Goal: Task Accomplishment & Management: Use online tool/utility

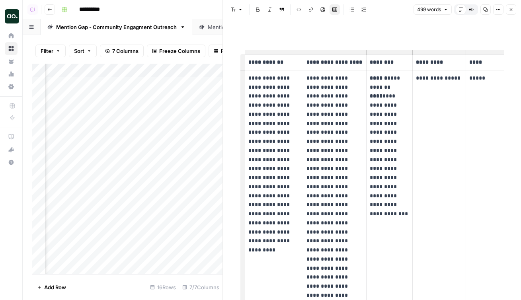
click at [515, 9] on button "Close" at bounding box center [511, 9] width 10 height 10
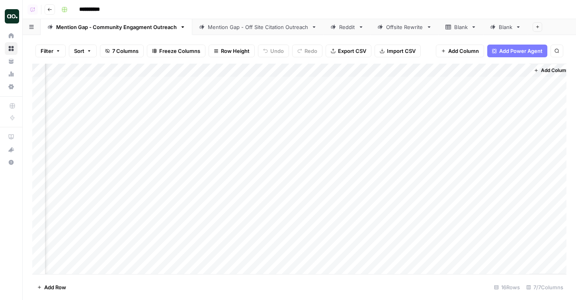
click at [219, 27] on div "Mention Gap - Off Site Citation Outreach" at bounding box center [258, 27] width 100 height 8
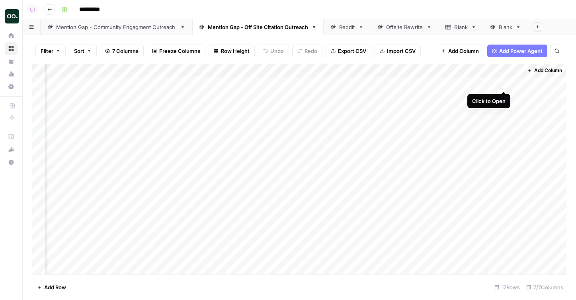
click at [503, 82] on div "Add Column" at bounding box center [299, 169] width 534 height 211
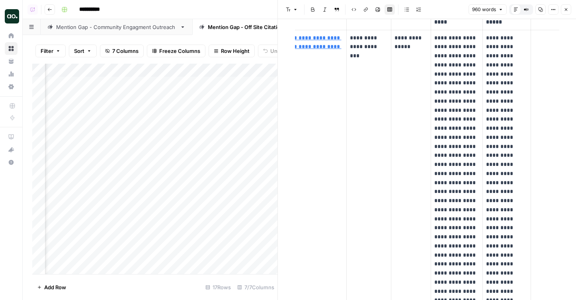
scroll to position [67, 0]
click at [132, 25] on div "Mention Gap - Community Engagment Outreach" at bounding box center [116, 27] width 121 height 8
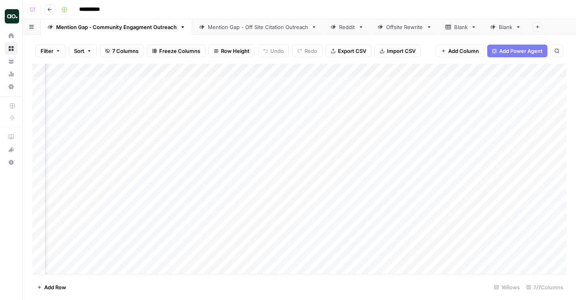
scroll to position [0, 622]
click at [512, 84] on div "Add Column" at bounding box center [299, 169] width 534 height 211
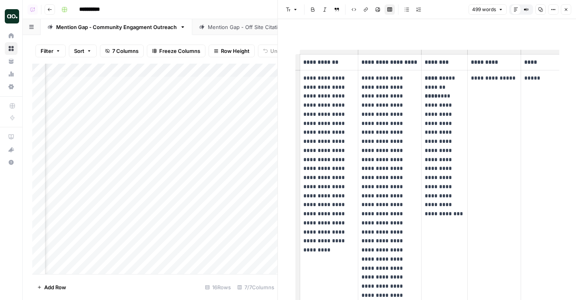
scroll to position [0, 41]
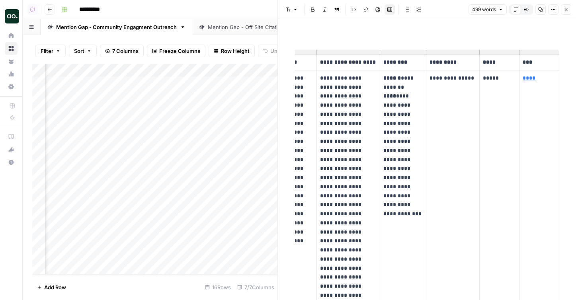
click at [521, 79] on link "****" at bounding box center [529, 78] width 13 height 6
click at [458, 61] on p "*********" at bounding box center [452, 62] width 47 height 9
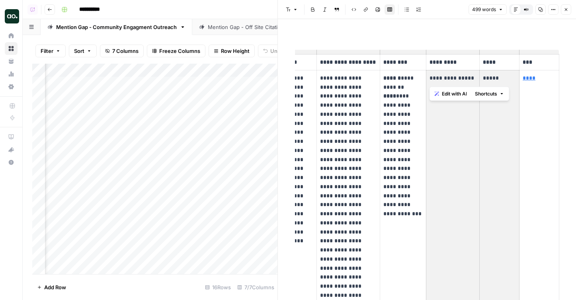
drag, startPoint x: 509, startPoint y: 81, endPoint x: 474, endPoint y: 78, distance: 35.1
click at [474, 78] on tr "**********" at bounding box center [408, 227] width 301 height 315
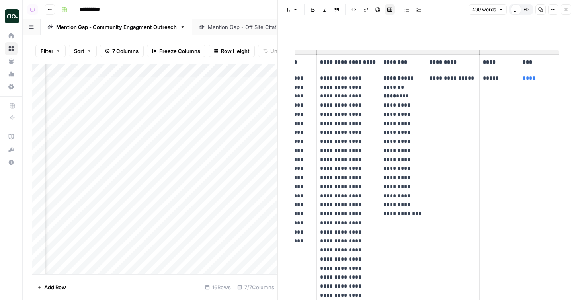
click at [492, 80] on p "*****" at bounding box center [499, 78] width 33 height 9
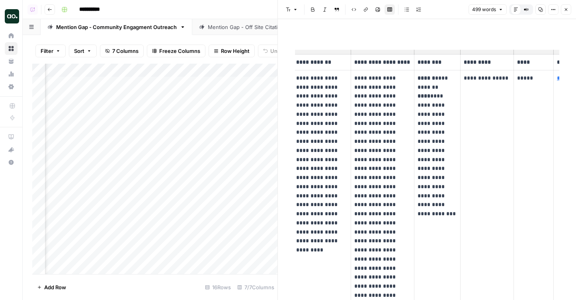
scroll to position [0, 0]
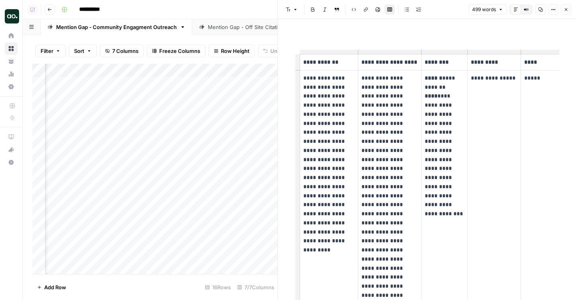
click at [10, 35] on icon at bounding box center [11, 35] width 5 height 5
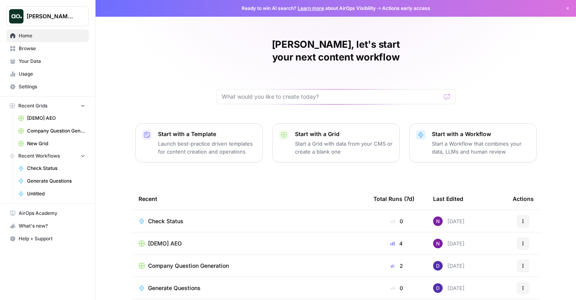
click at [42, 60] on span "Your Data" at bounding box center [52, 61] width 66 height 7
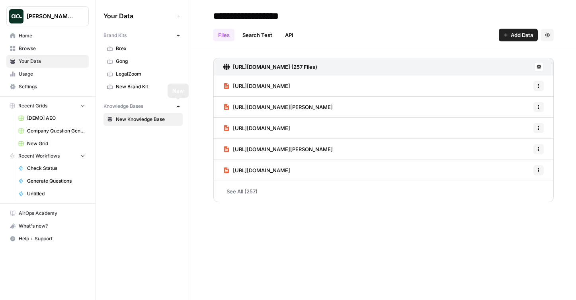
click at [175, 106] on button "New" at bounding box center [178, 106] width 10 height 10
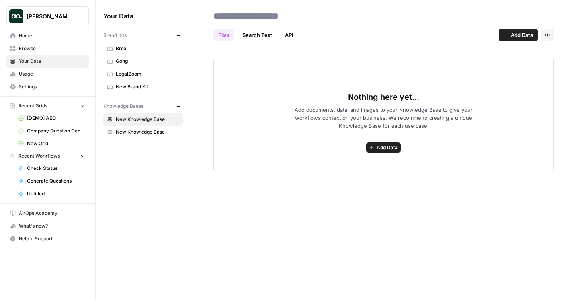
click at [147, 130] on span "New Knowledge Base" at bounding box center [147, 132] width 63 height 7
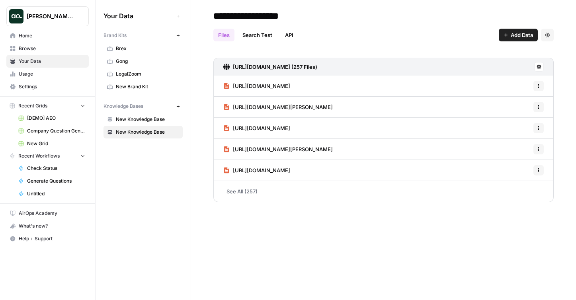
click at [248, 11] on input "**********" at bounding box center [273, 16] width 127 height 16
click at [260, 260] on div "**********" at bounding box center [383, 150] width 385 height 300
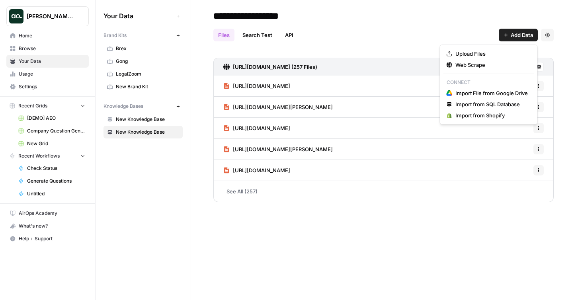
click at [521, 31] on button "Add Data" at bounding box center [518, 35] width 39 height 13
click at [484, 62] on span "Web Scrape" at bounding box center [491, 65] width 72 height 8
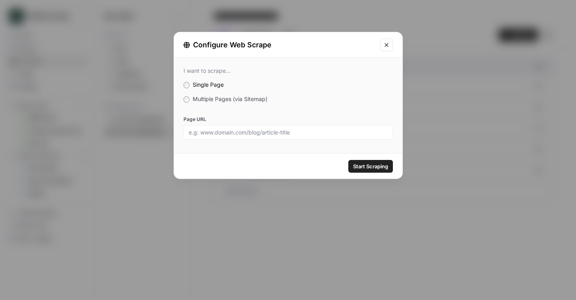
click at [223, 96] on span "Multiple Pages (via Sitemap)" at bounding box center [230, 99] width 75 height 7
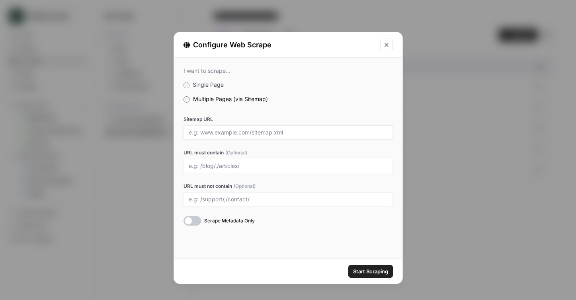
drag, startPoint x: 198, startPoint y: 135, endPoint x: 240, endPoint y: 135, distance: 41.8
click at [240, 135] on input "Sitemap URL" at bounding box center [288, 132] width 199 height 7
drag, startPoint x: 252, startPoint y: 133, endPoint x: 297, endPoint y: 133, distance: 45.0
click at [297, 133] on input "Sitemap URL" at bounding box center [288, 132] width 199 height 7
click at [205, 165] on input "URL must contain (Optional)" at bounding box center [288, 165] width 199 height 7
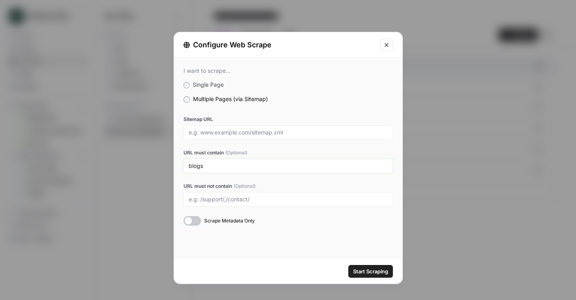
type input "blogs"
click at [389, 45] on icon "Close modal" at bounding box center [386, 45] width 6 height 6
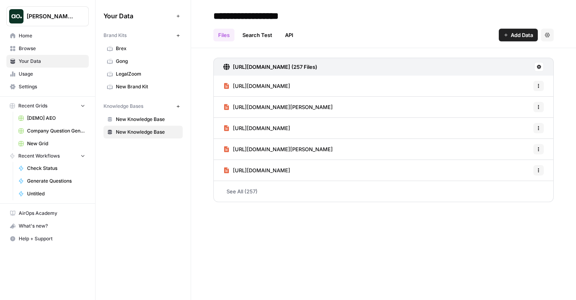
click at [59, 51] on span "Browse" at bounding box center [52, 48] width 66 height 7
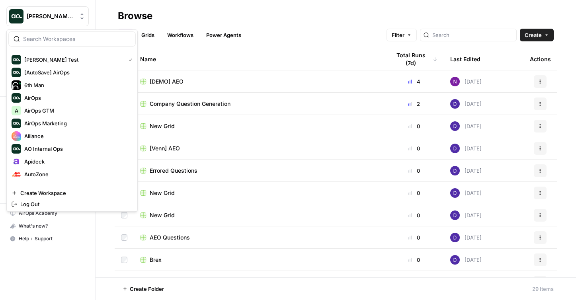
click at [50, 23] on button "Dillon Test" at bounding box center [47, 16] width 82 height 20
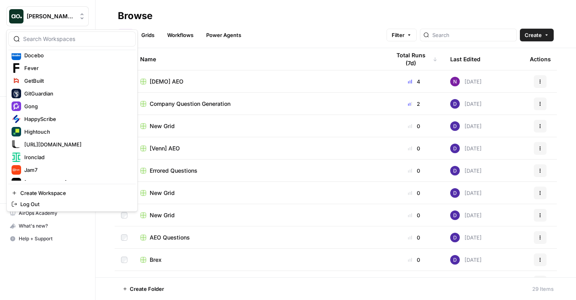
scroll to position [261, 0]
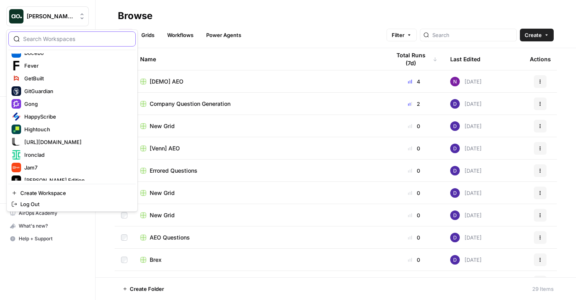
click at [39, 40] on input "search" at bounding box center [76, 39] width 107 height 8
type input "w"
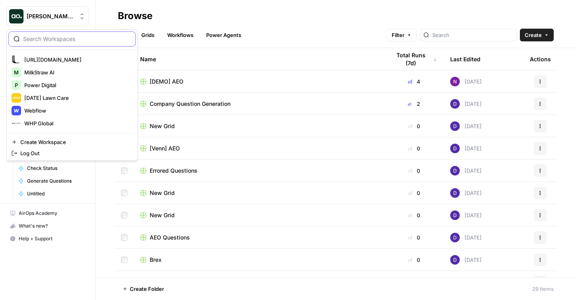
type input "d"
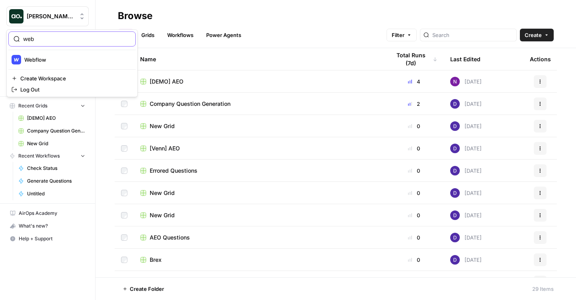
type input "web"
click at [70, 56] on span "Webflow" at bounding box center [76, 60] width 105 height 8
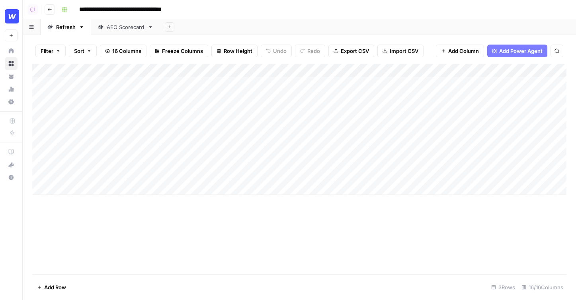
drag, startPoint x: 133, startPoint y: 97, endPoint x: 53, endPoint y: 96, distance: 80.0
click at [53, 96] on div "Add Column" at bounding box center [299, 129] width 534 height 131
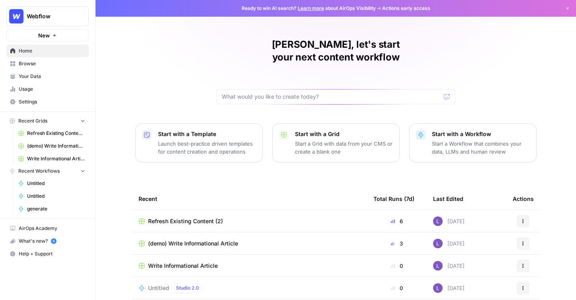
click at [41, 62] on span "Browse" at bounding box center [52, 63] width 66 height 7
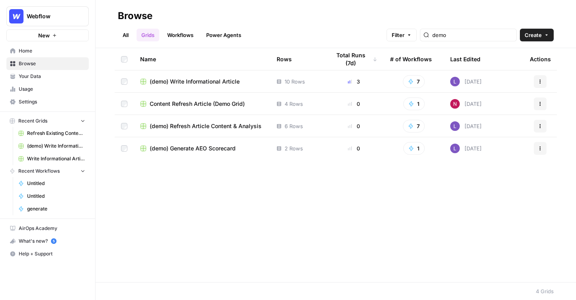
click at [541, 34] on span "Create" at bounding box center [533, 35] width 17 height 8
click at [187, 146] on span "(demo) Generate AEO Scorecard" at bounding box center [193, 148] width 86 height 8
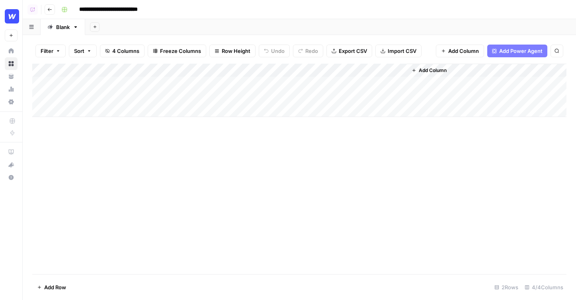
click at [51, 12] on icon "button" at bounding box center [49, 9] width 5 height 5
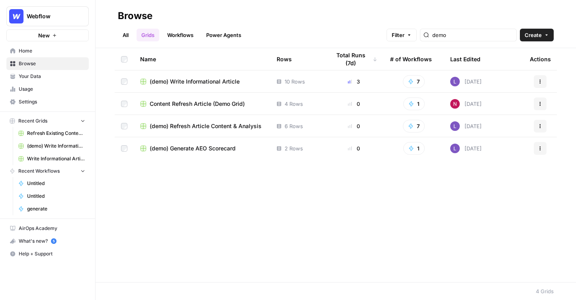
click at [205, 148] on span "(demo) Generate AEO Scorecard" at bounding box center [193, 148] width 86 height 8
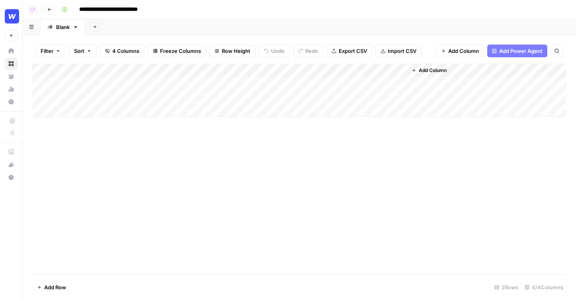
click at [51, 12] on button "Go back" at bounding box center [50, 9] width 10 height 10
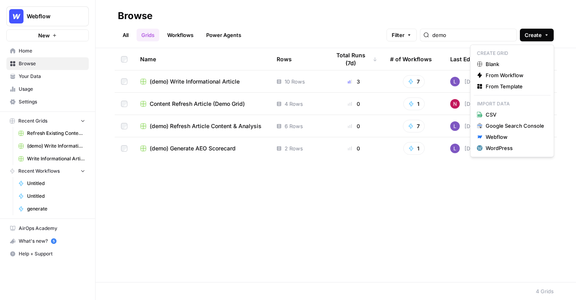
click at [525, 40] on button "Create" at bounding box center [537, 35] width 34 height 13
click at [514, 87] on span "From Template" at bounding box center [515, 86] width 59 height 8
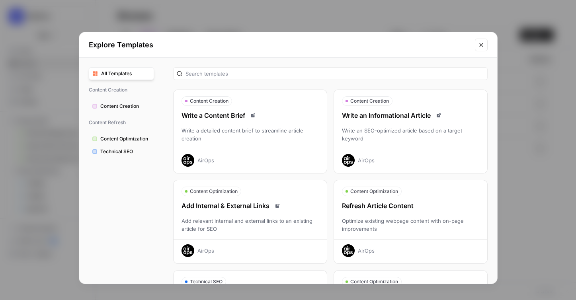
click at [433, 135] on div "Write an SEO-optimized article based on a target keyword" at bounding box center [410, 135] width 153 height 16
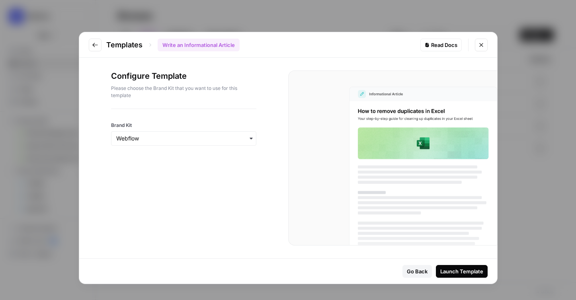
click at [478, 43] on icon "Close modal" at bounding box center [481, 45] width 6 height 6
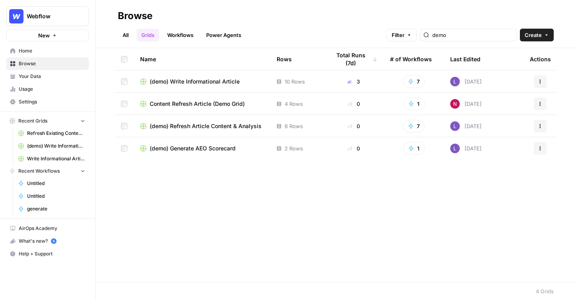
click at [196, 78] on span "(demo) Write Informational Article" at bounding box center [195, 82] width 90 height 8
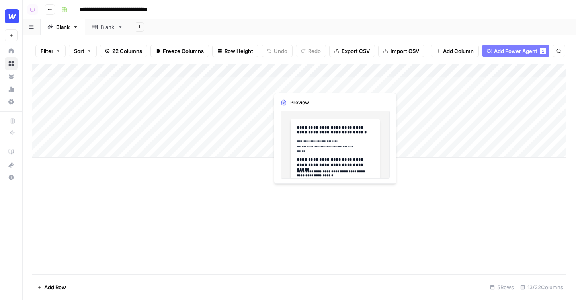
click at [308, 82] on div "Add Column" at bounding box center [299, 111] width 534 height 94
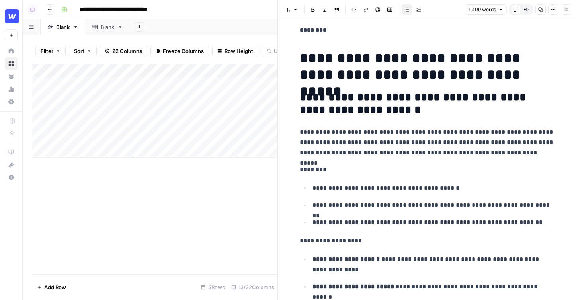
scroll to position [96, 0]
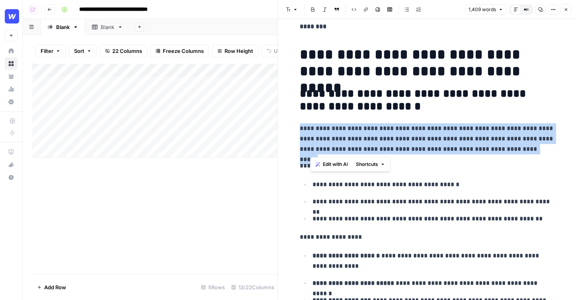
drag, startPoint x: 515, startPoint y: 152, endPoint x: 293, endPoint y: 127, distance: 223.4
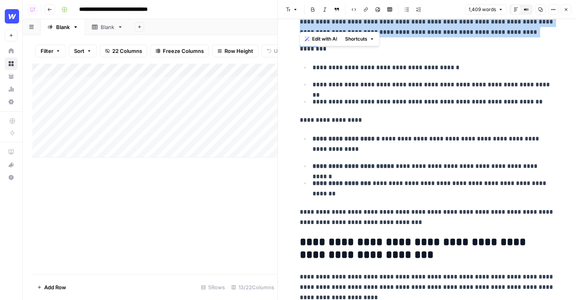
scroll to position [223, 0]
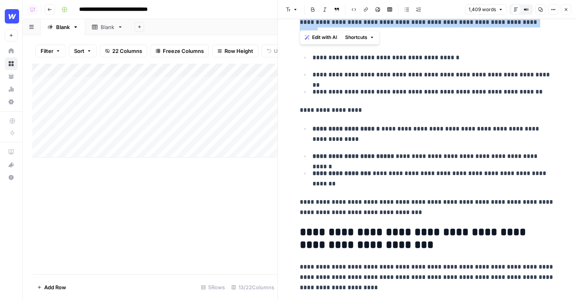
click at [323, 39] on span "Edit with AI" at bounding box center [324, 37] width 25 height 7
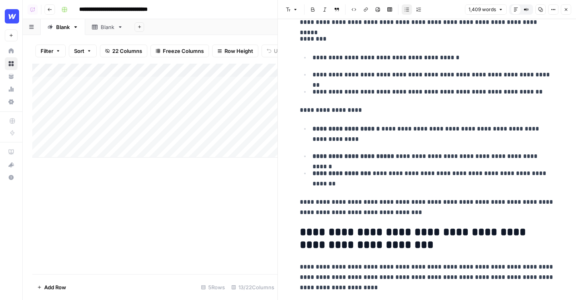
click at [453, 155] on p "**********" at bounding box center [433, 156] width 242 height 10
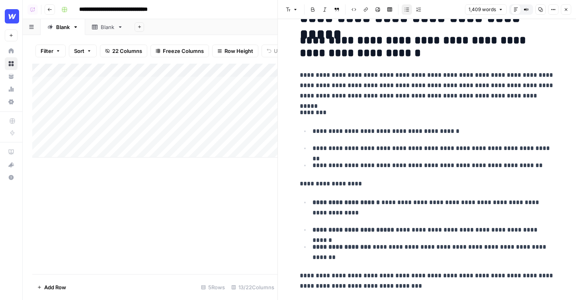
scroll to position [0, 0]
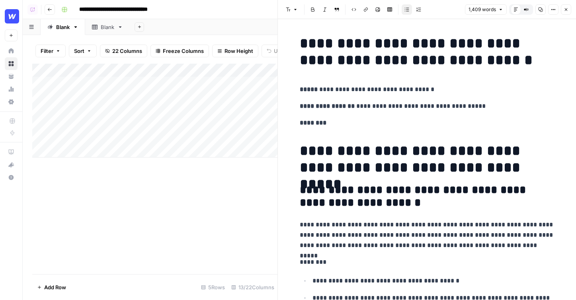
click at [561, 10] on button "Close" at bounding box center [566, 9] width 10 height 10
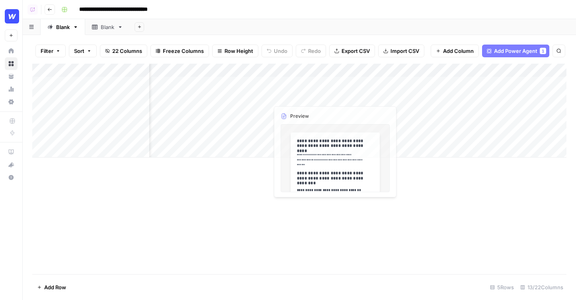
scroll to position [0, 63]
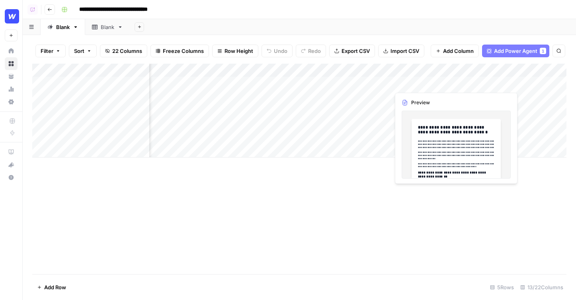
click at [424, 84] on div "Add Column" at bounding box center [299, 111] width 534 height 94
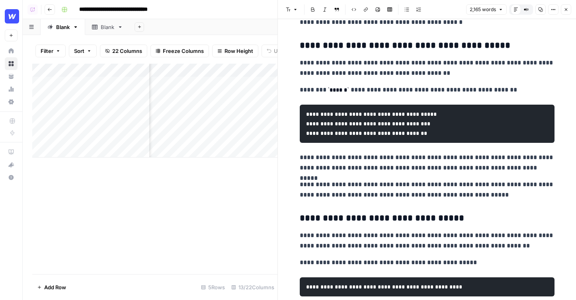
scroll to position [1646, 0]
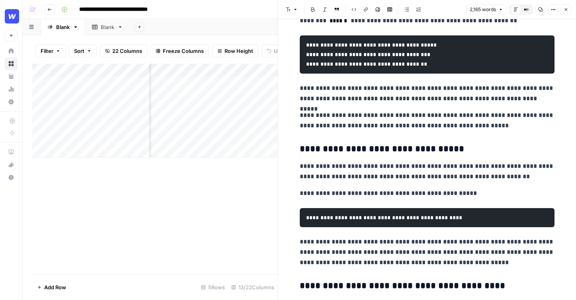
click at [563, 15] on header "Font style Bold Italic Block quote Code block Link Image Insert Table Bulleted …" at bounding box center [427, 9] width 298 height 19
click at [563, 6] on button "Close" at bounding box center [566, 9] width 10 height 10
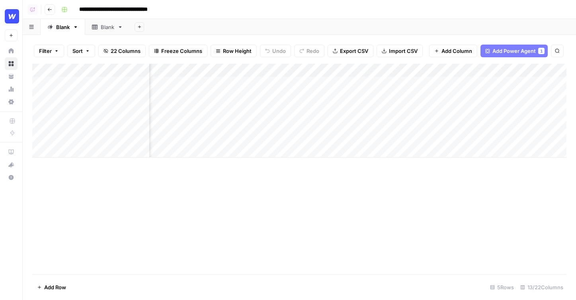
scroll to position [0, 561]
click at [509, 53] on span "Add Power Agent" at bounding box center [513, 51] width 43 height 8
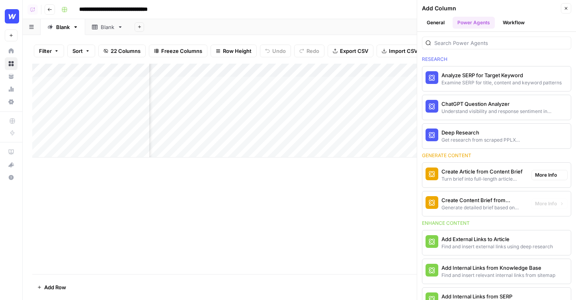
scroll to position [95, 0]
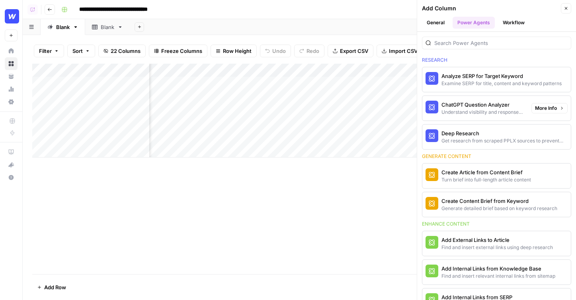
click at [550, 108] on span "More Info" at bounding box center [546, 108] width 22 height 7
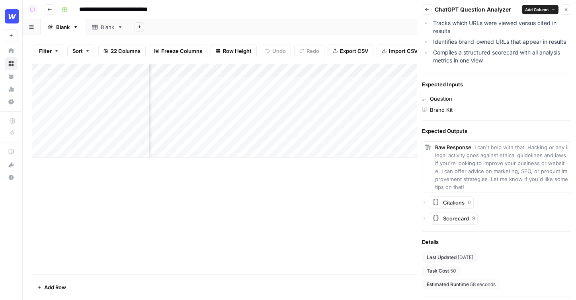
scroll to position [0, 0]
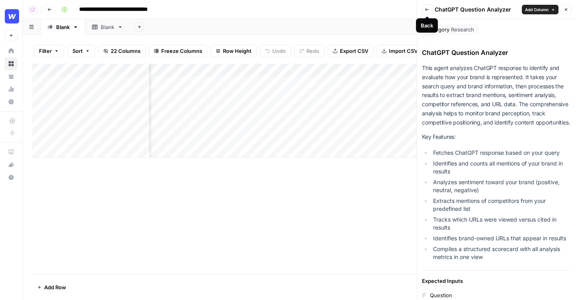
click at [426, 8] on icon "button" at bounding box center [427, 9] width 4 height 3
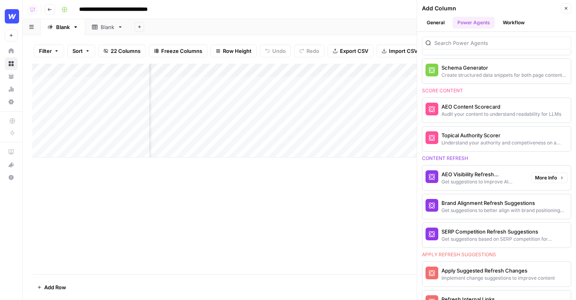
scroll to position [411, 0]
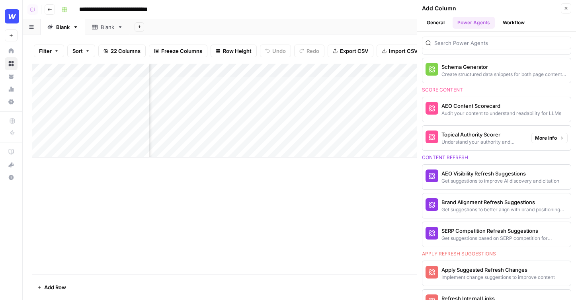
click at [550, 138] on span "More Info" at bounding box center [546, 138] width 22 height 7
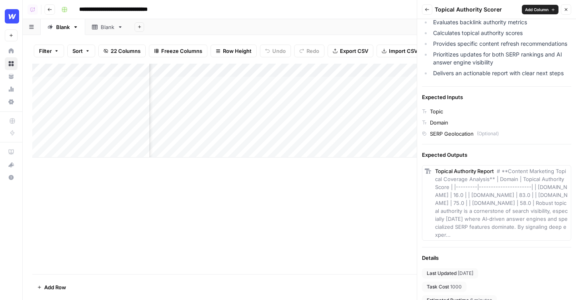
scroll to position [168, 0]
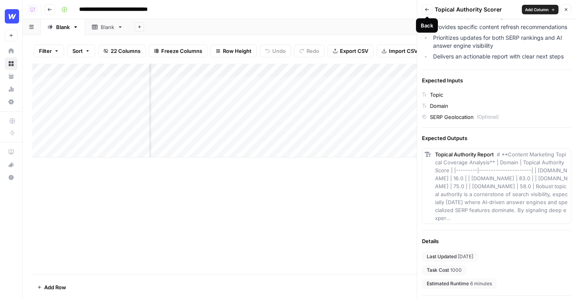
click at [425, 12] on button "Back" at bounding box center [427, 9] width 10 height 10
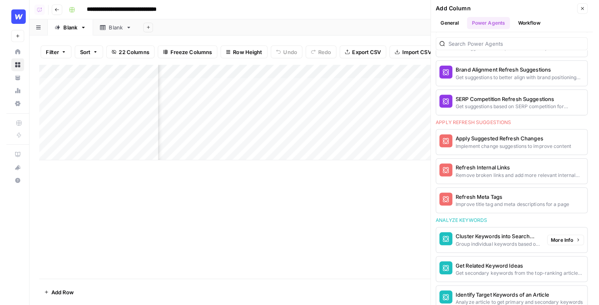
scroll to position [584, 0]
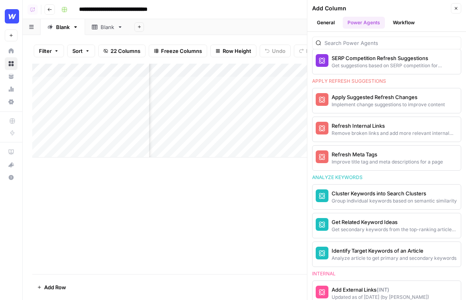
click at [456, 4] on button "Close" at bounding box center [456, 8] width 10 height 10
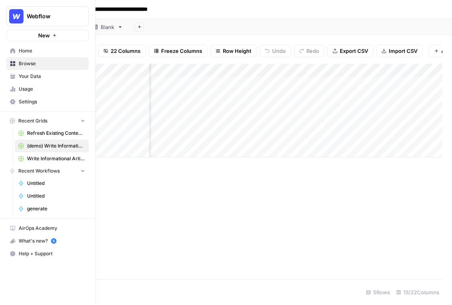
click at [13, 54] on link "Home" at bounding box center [47, 51] width 82 height 13
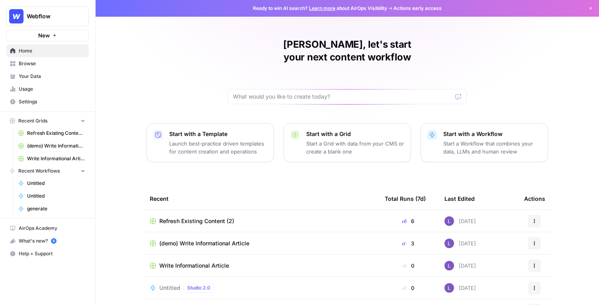
click at [59, 81] on link "Your Data" at bounding box center [47, 76] width 82 height 13
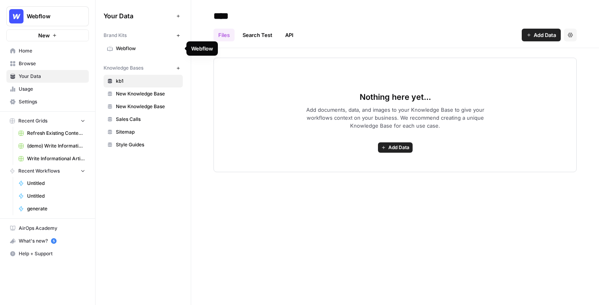
click at [137, 52] on span "Webflow" at bounding box center [147, 48] width 63 height 7
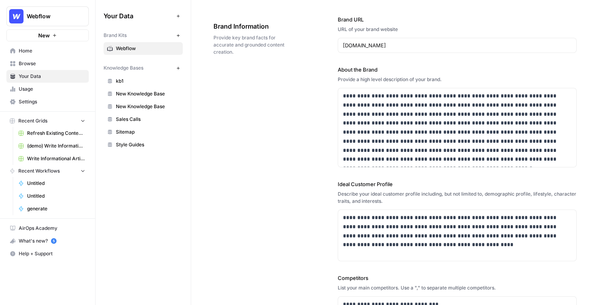
scroll to position [33, 0]
click at [61, 64] on span "Browse" at bounding box center [52, 63] width 66 height 7
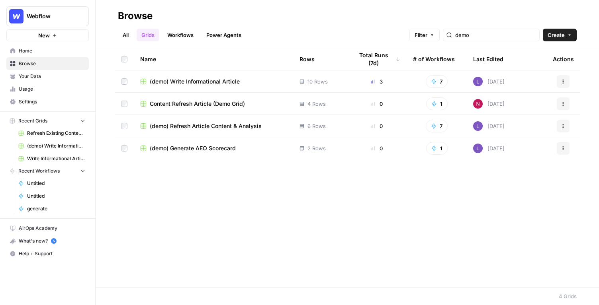
click at [566, 35] on button "Create" at bounding box center [559, 35] width 34 height 13
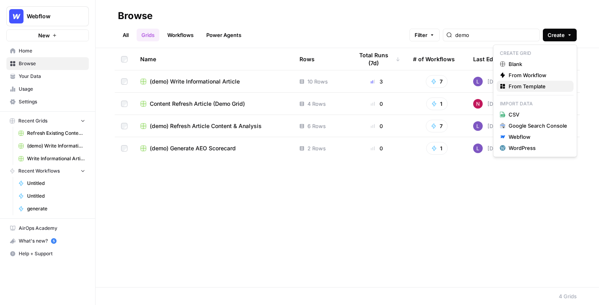
click at [533, 88] on span "From Template" at bounding box center [537, 86] width 59 height 8
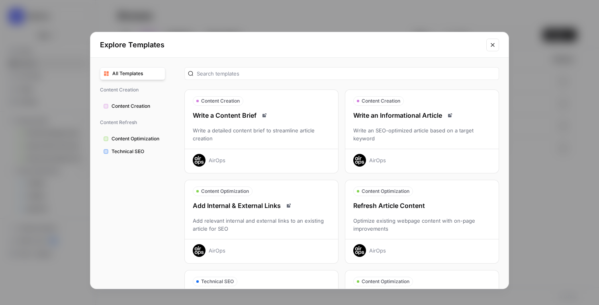
click at [409, 146] on div "Write an Informational Article Write an SEO-optimized article based on a target…" at bounding box center [421, 139] width 153 height 56
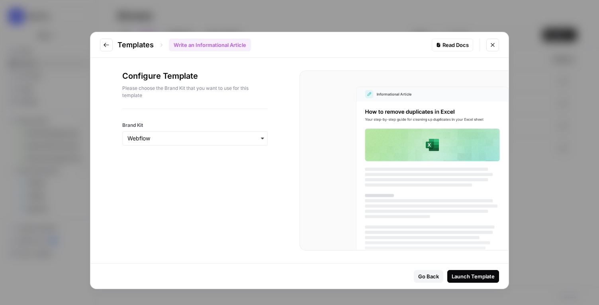
click at [178, 133] on div "button" at bounding box center [194, 138] width 145 height 14
click at [496, 50] on button "Close modal" at bounding box center [492, 45] width 13 height 13
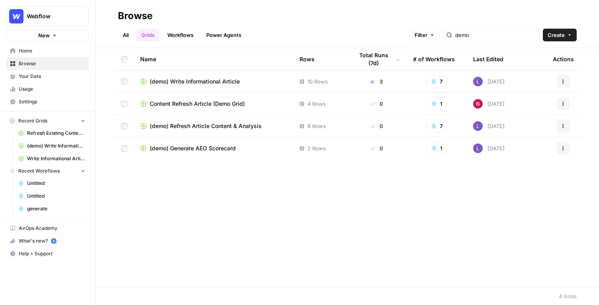
click at [49, 79] on span "Your Data" at bounding box center [52, 76] width 66 height 7
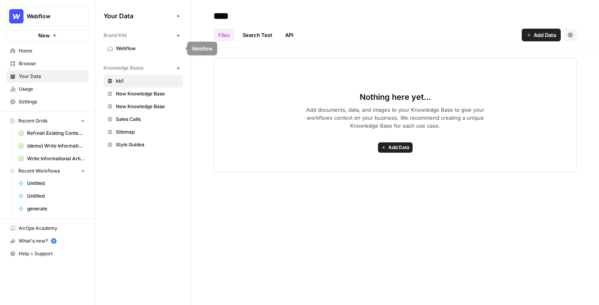
click at [133, 46] on span "Webflow" at bounding box center [147, 48] width 63 height 7
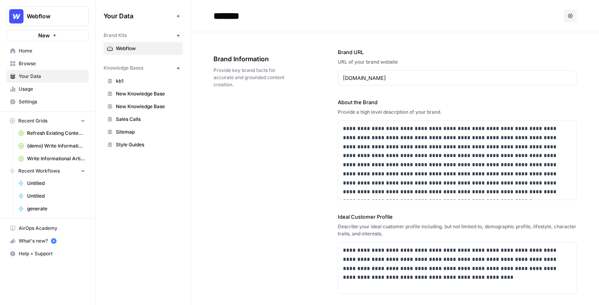
click at [142, 134] on span "Sitemap" at bounding box center [147, 132] width 63 height 7
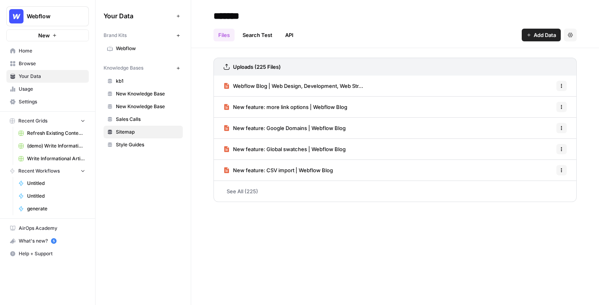
click at [230, 12] on input "*******" at bounding box center [273, 16] width 127 height 16
click at [219, 14] on input "*******" at bounding box center [273, 16] width 127 height 16
click at [215, 14] on input "*******" at bounding box center [273, 16] width 127 height 16
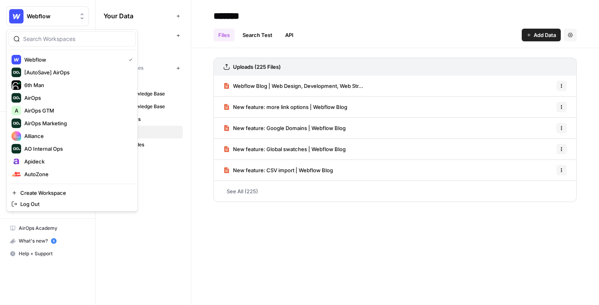
click at [51, 22] on button "Webflow" at bounding box center [47, 16] width 82 height 20
click at [60, 15] on span "Webflow" at bounding box center [51, 16] width 48 height 8
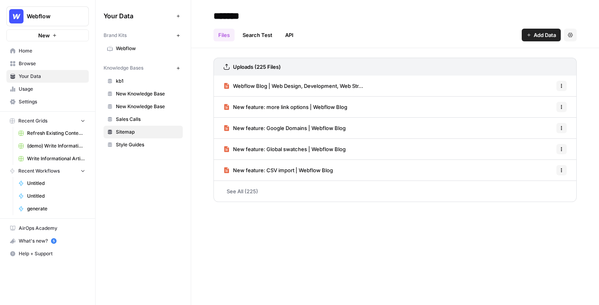
click at [45, 65] on span "Browse" at bounding box center [52, 63] width 66 height 7
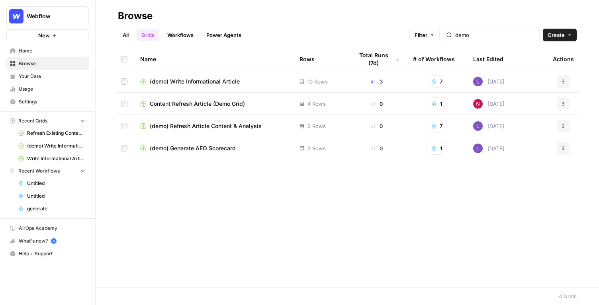
click at [183, 35] on link "Workflows" at bounding box center [180, 35] width 36 height 13
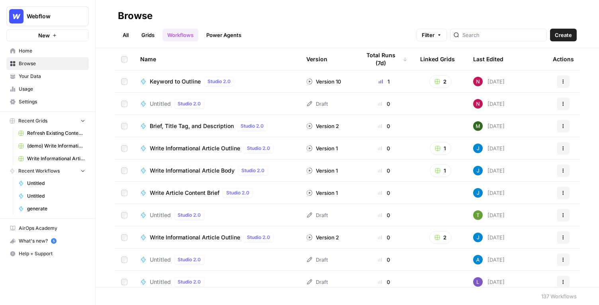
click at [562, 35] on span "Create" at bounding box center [562, 35] width 17 height 8
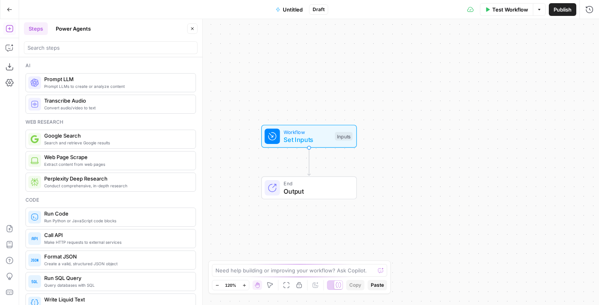
click at [77, 29] on button "Power Agents" at bounding box center [73, 28] width 45 height 13
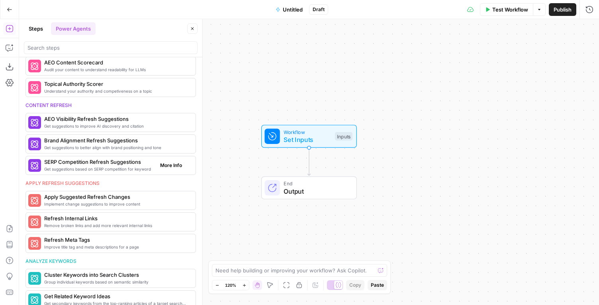
scroll to position [292, 0]
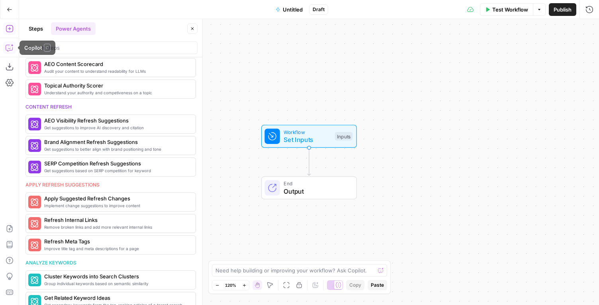
click at [12, 49] on icon "button" at bounding box center [10, 48] width 8 height 8
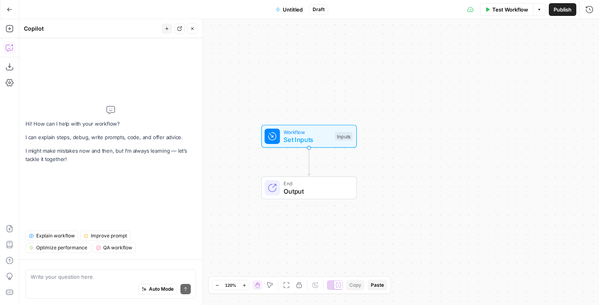
click at [111, 277] on textarea at bounding box center [111, 277] width 160 height 8
click at [92, 278] on textarea at bounding box center [111, 277] width 160 height 8
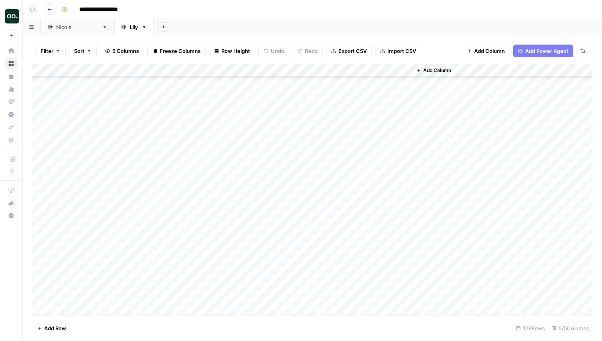
scroll to position [1227, 0]
click at [293, 196] on div "Add Column" at bounding box center [312, 190] width 560 height 252
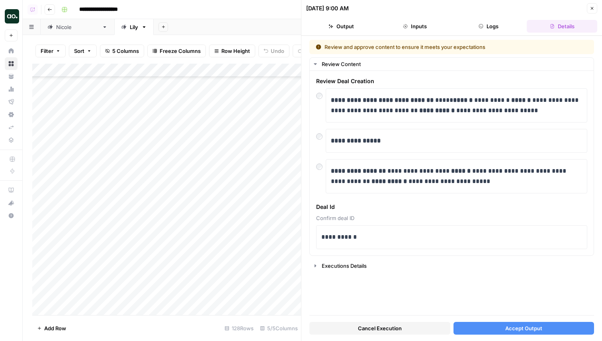
click at [517, 327] on span "Accept Output" at bounding box center [523, 328] width 37 height 8
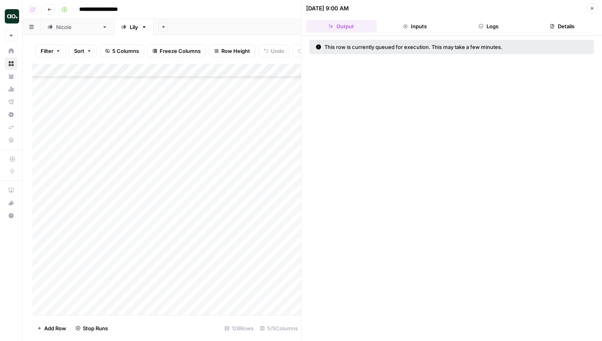
click at [277, 212] on div "Add Column" at bounding box center [166, 190] width 269 height 252
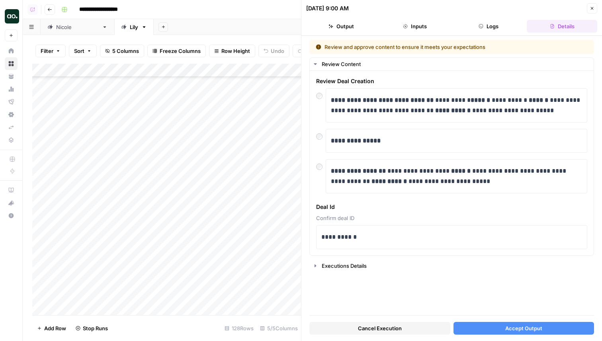
click at [498, 329] on button "Accept Output" at bounding box center [523, 328] width 141 height 13
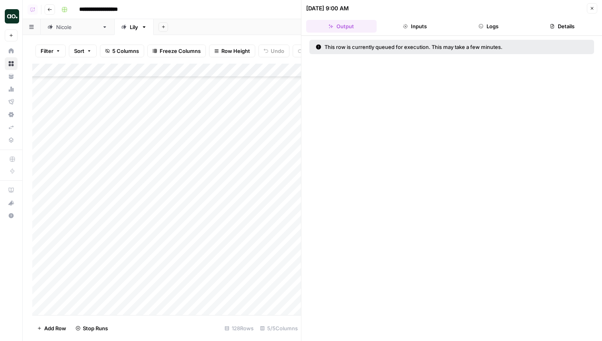
click at [278, 224] on div "Add Column" at bounding box center [166, 190] width 269 height 252
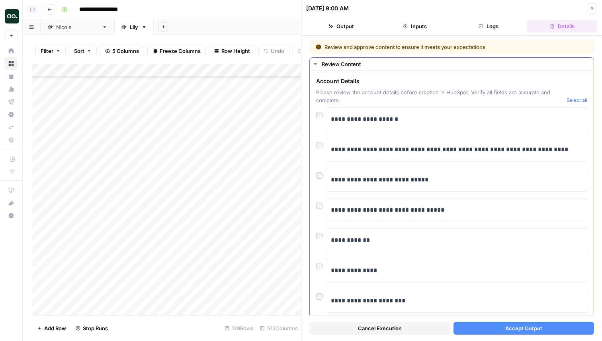
scroll to position [85, 0]
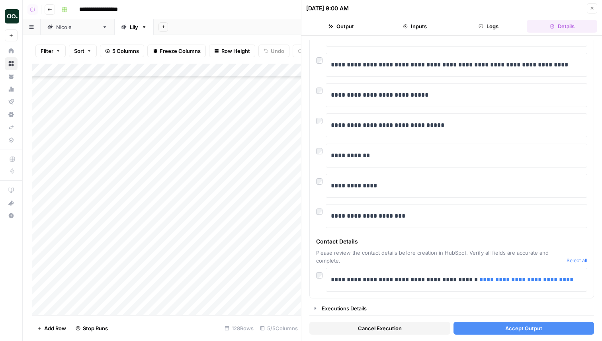
click at [490, 334] on button "Accept Output" at bounding box center [523, 328] width 141 height 13
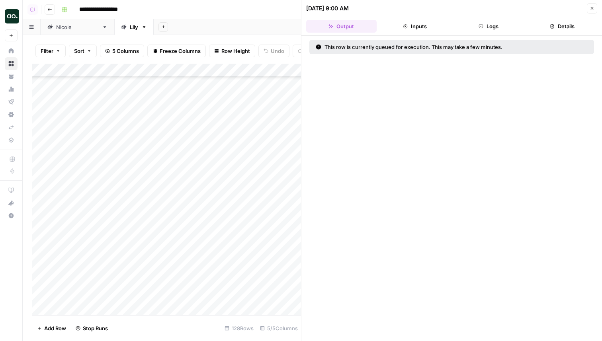
click at [275, 240] on div "Add Column" at bounding box center [166, 190] width 269 height 252
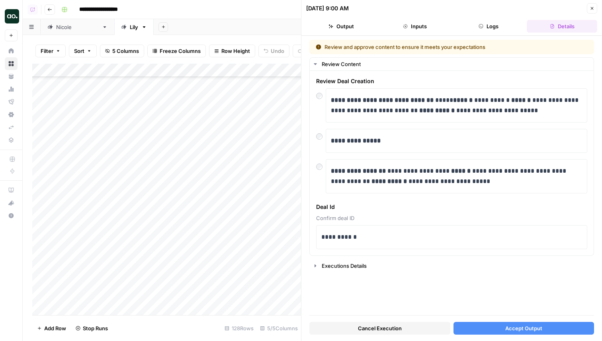
click at [499, 329] on button "Accept Output" at bounding box center [523, 328] width 141 height 13
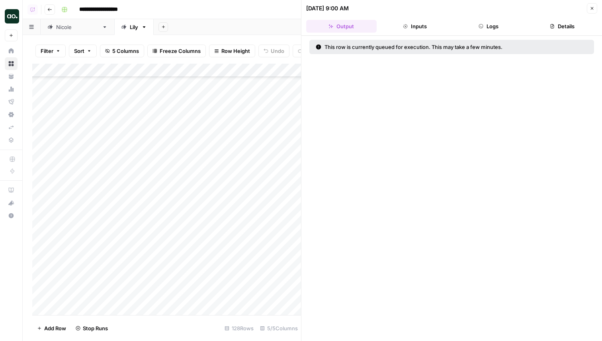
click at [284, 252] on div "Add Column" at bounding box center [166, 190] width 269 height 252
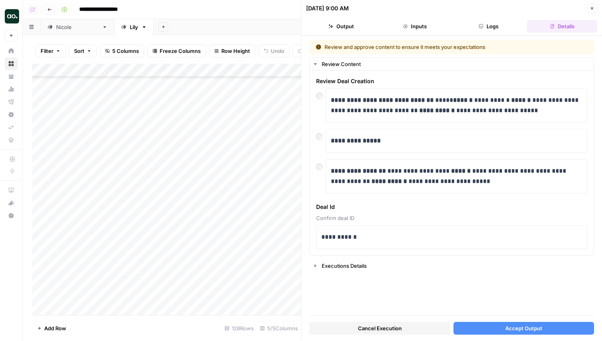
click at [515, 339] on div "**********" at bounding box center [451, 188] width 300 height 305
click at [511, 330] on span "Accept Output" at bounding box center [523, 328] width 37 height 8
click at [283, 261] on div "Add Column" at bounding box center [166, 190] width 269 height 252
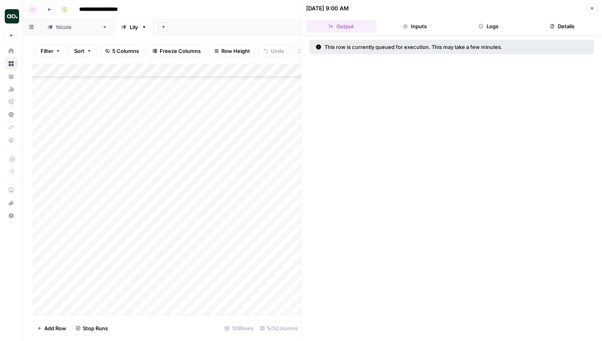
click at [283, 261] on div "Add Column" at bounding box center [166, 190] width 269 height 252
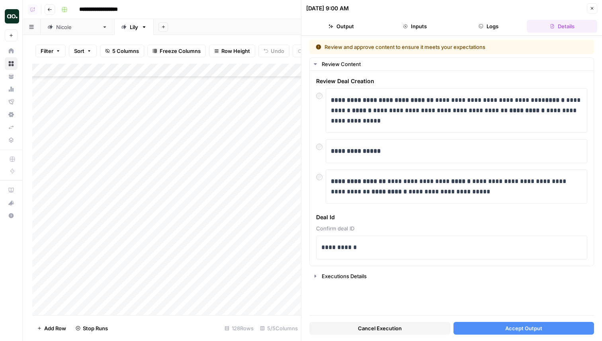
click at [489, 326] on button "Accept Output" at bounding box center [523, 328] width 141 height 13
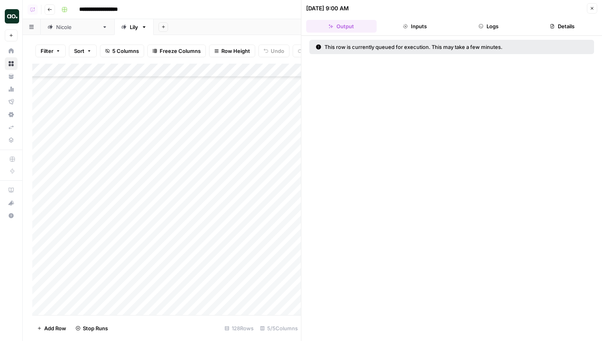
click at [274, 279] on div "Add Column" at bounding box center [166, 190] width 269 height 252
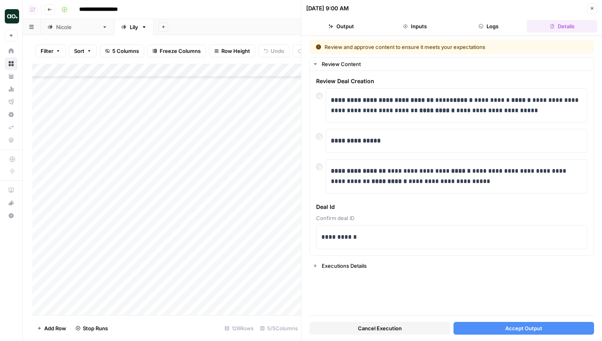
click at [507, 330] on span "Accept Output" at bounding box center [523, 328] width 37 height 8
click at [274, 287] on div "Add Column" at bounding box center [166, 190] width 269 height 252
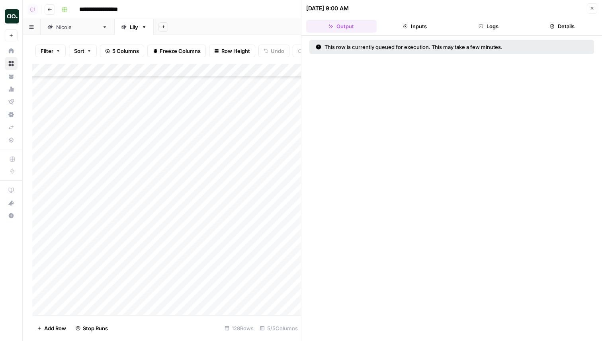
click at [274, 287] on div "Add Column" at bounding box center [166, 190] width 269 height 252
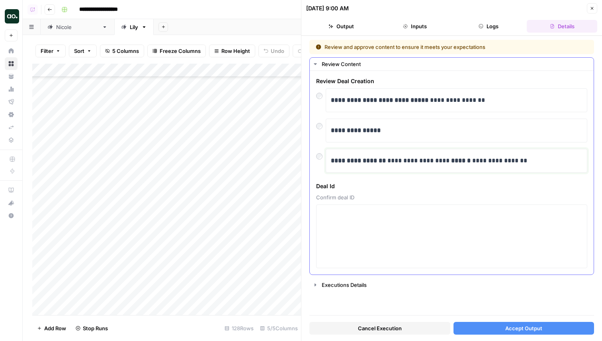
click at [406, 160] on p "**********" at bounding box center [456, 161] width 251 height 10
click at [488, 327] on button "Accept Output" at bounding box center [523, 328] width 141 height 13
click at [273, 302] on div "Add Column" at bounding box center [166, 190] width 269 height 252
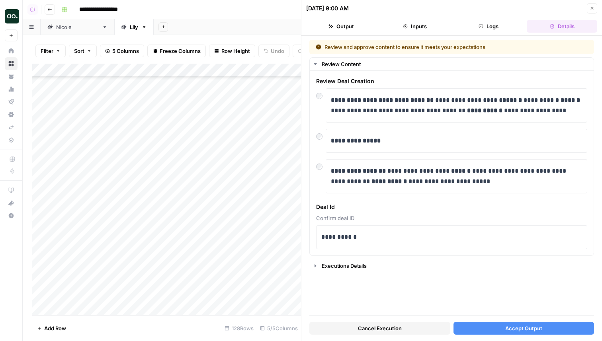
click at [496, 326] on button "Accept Output" at bounding box center [523, 328] width 141 height 13
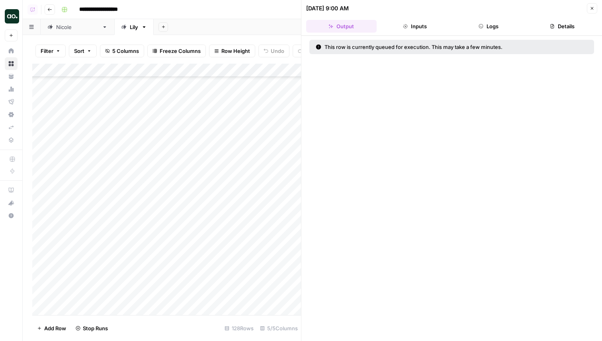
scroll to position [1314, 0]
click at [276, 234] on div "Add Column" at bounding box center [166, 190] width 269 height 252
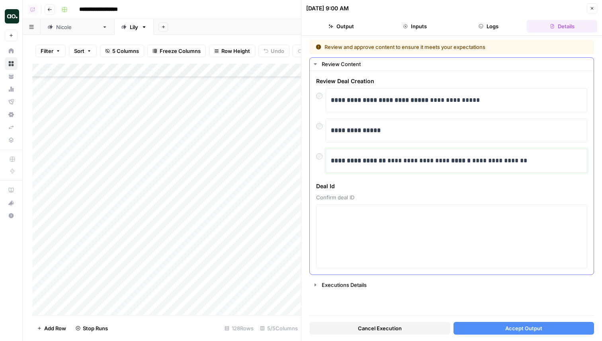
click at [356, 168] on div "**********" at bounding box center [456, 160] width 251 height 17
click at [514, 325] on span "Accept Output" at bounding box center [523, 328] width 37 height 8
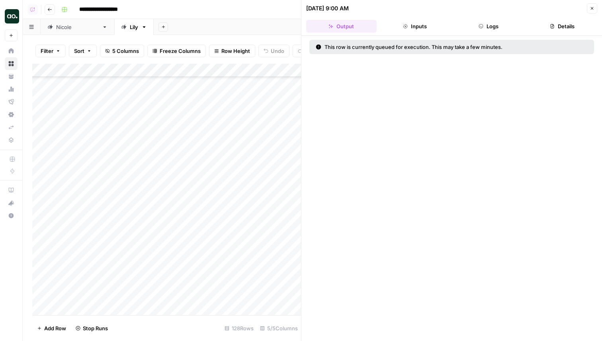
click at [273, 245] on div "Add Column" at bounding box center [166, 190] width 269 height 252
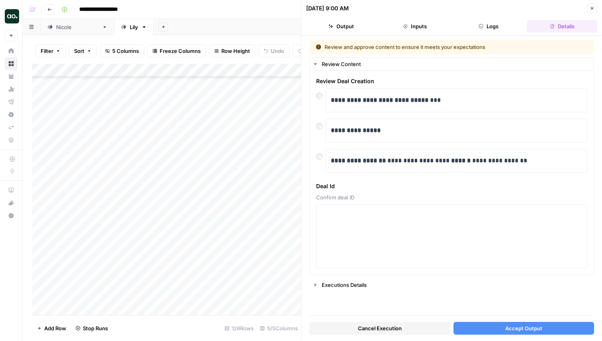
click at [524, 319] on div "Cancel Execution Accept Output" at bounding box center [451, 326] width 285 height 21
click at [529, 329] on span "Accept Output" at bounding box center [523, 328] width 37 height 8
click at [286, 256] on div "Add Column" at bounding box center [166, 190] width 269 height 252
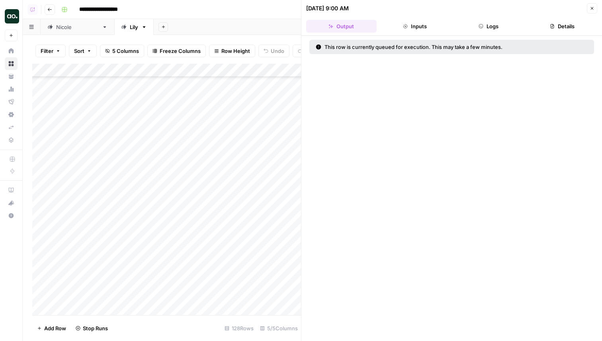
click at [286, 256] on div "Add Column" at bounding box center [166, 190] width 269 height 252
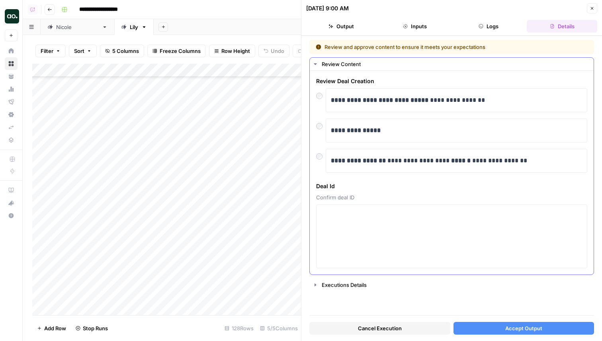
click at [383, 152] on div "**********" at bounding box center [456, 161] width 261 height 24
click at [532, 326] on span "Accept Output" at bounding box center [523, 328] width 37 height 8
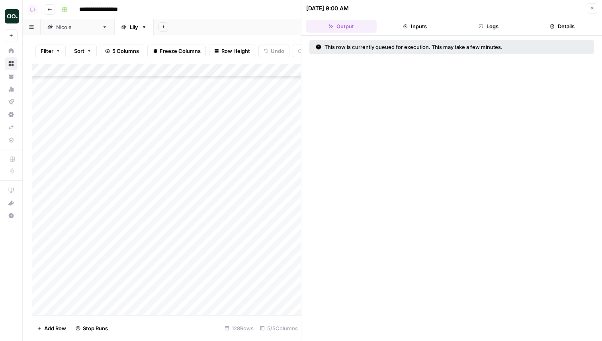
click at [281, 268] on div "Add Column" at bounding box center [166, 190] width 269 height 252
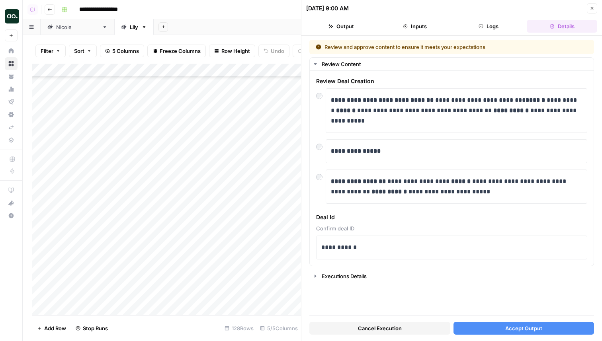
click at [529, 332] on span "Accept Output" at bounding box center [523, 328] width 37 height 8
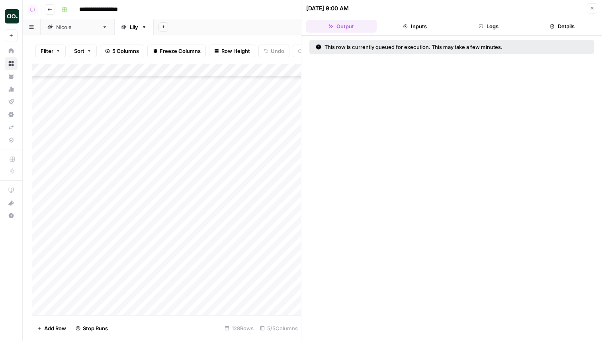
click at [273, 280] on div "Add Column" at bounding box center [166, 190] width 269 height 252
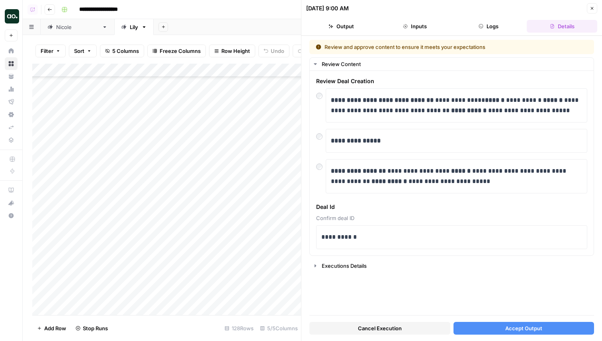
click at [511, 327] on span "Accept Output" at bounding box center [523, 328] width 37 height 8
click at [282, 298] on div "Add Column" at bounding box center [166, 190] width 269 height 252
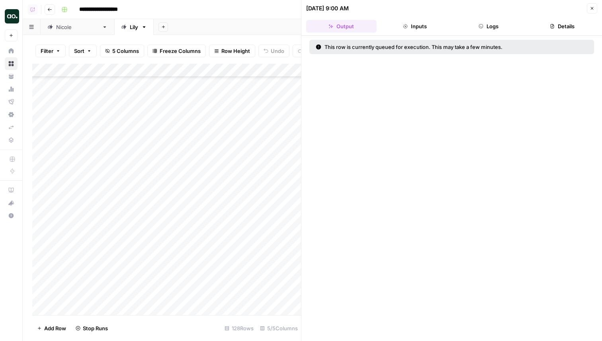
click at [282, 298] on div "Add Column" at bounding box center [166, 190] width 269 height 252
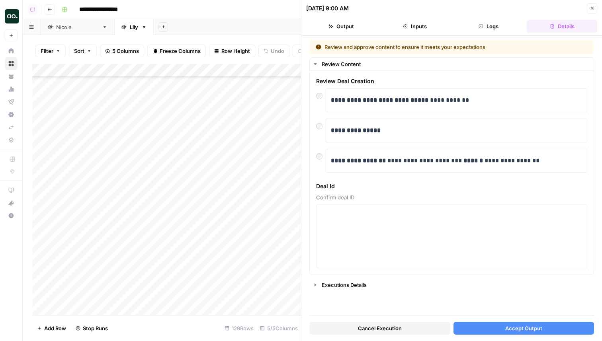
click at [481, 326] on button "Accept Output" at bounding box center [523, 328] width 141 height 13
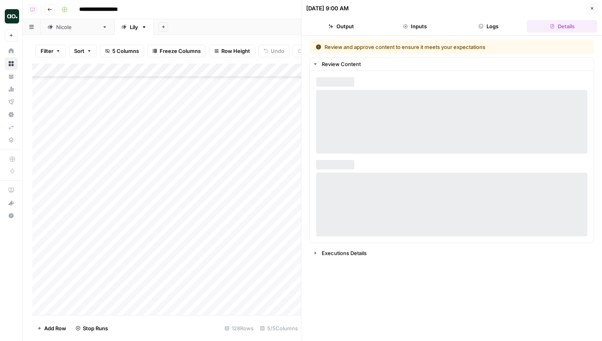
click at [282, 314] on div "Add Column" at bounding box center [166, 190] width 269 height 252
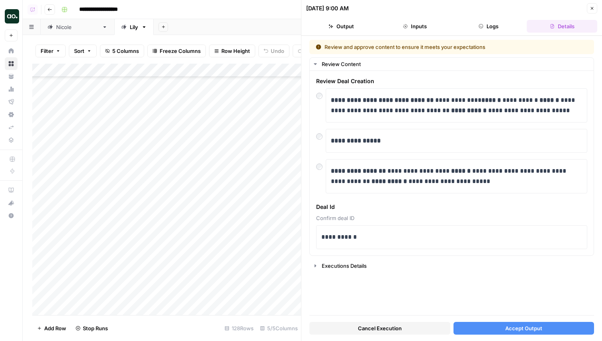
click at [501, 322] on button "Accept Output" at bounding box center [523, 328] width 141 height 13
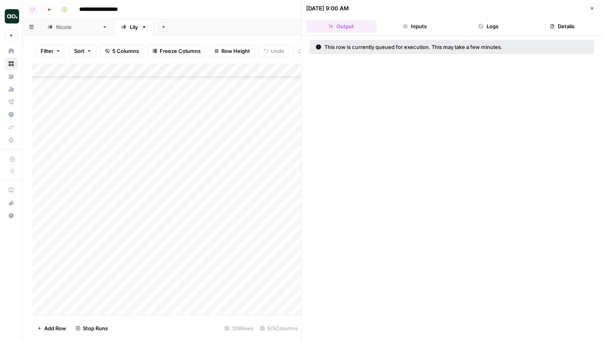
scroll to position [1451, 0]
click at [277, 185] on div "Add Column" at bounding box center [166, 190] width 269 height 252
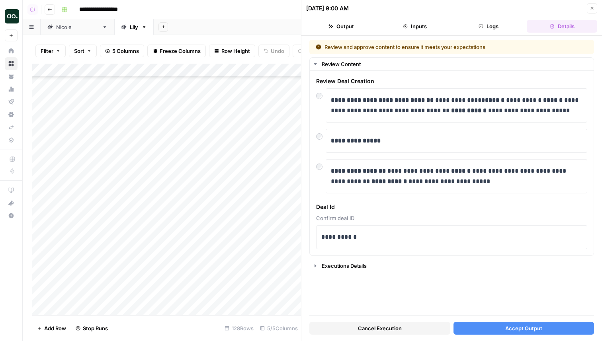
click at [485, 333] on button "Accept Output" at bounding box center [523, 328] width 141 height 13
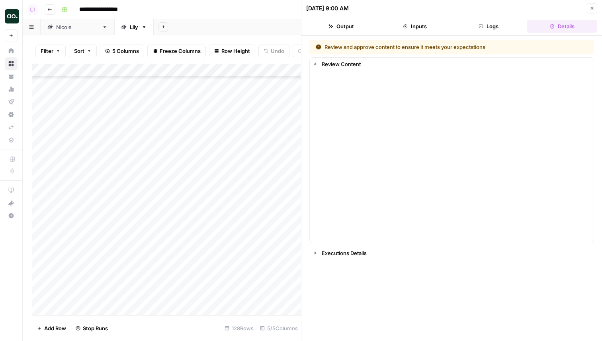
click at [274, 198] on div "Add Column" at bounding box center [166, 190] width 269 height 252
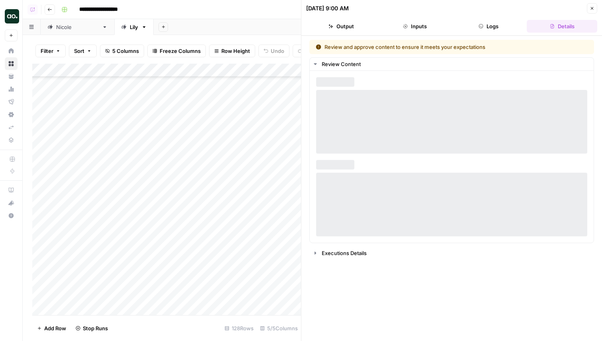
click at [274, 198] on div "Add Column" at bounding box center [166, 190] width 269 height 252
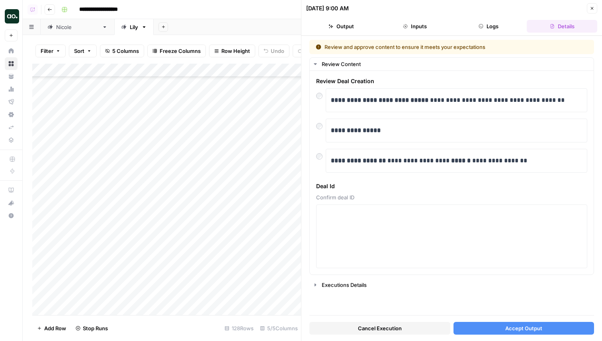
click at [493, 321] on div "Cancel Execution Accept Output" at bounding box center [451, 326] width 285 height 21
click at [501, 327] on button "Accept Output" at bounding box center [523, 328] width 141 height 13
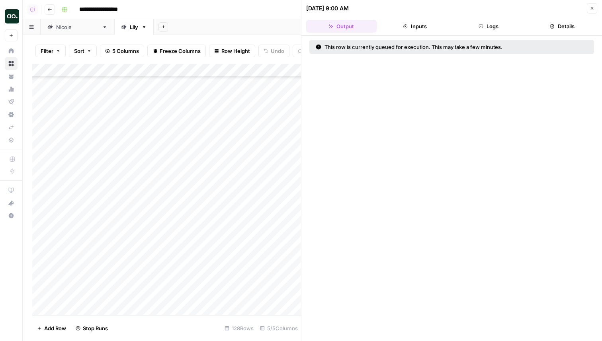
click at [282, 217] on div "Add Column" at bounding box center [166, 190] width 269 height 252
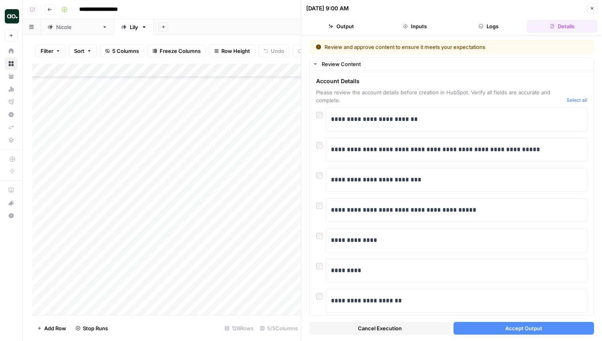
click at [485, 332] on button "Accept Output" at bounding box center [523, 328] width 141 height 13
click at [285, 234] on div "Add Column" at bounding box center [166, 190] width 269 height 252
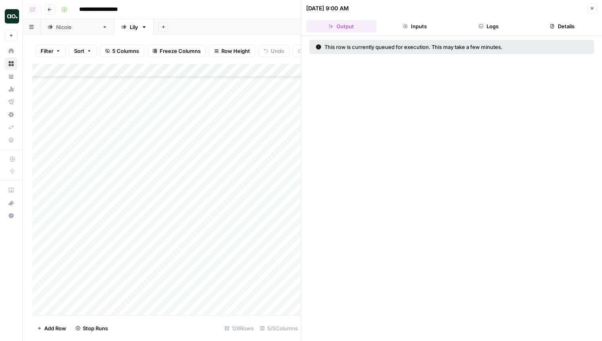
click at [285, 234] on div "Add Column" at bounding box center [166, 190] width 269 height 252
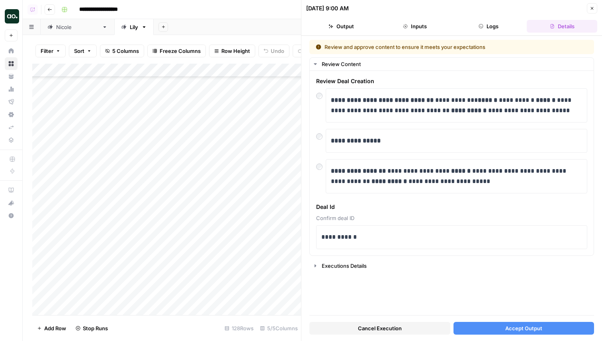
click at [507, 324] on button "Accept Output" at bounding box center [523, 328] width 141 height 13
click at [281, 242] on div "Add Column" at bounding box center [166, 190] width 269 height 252
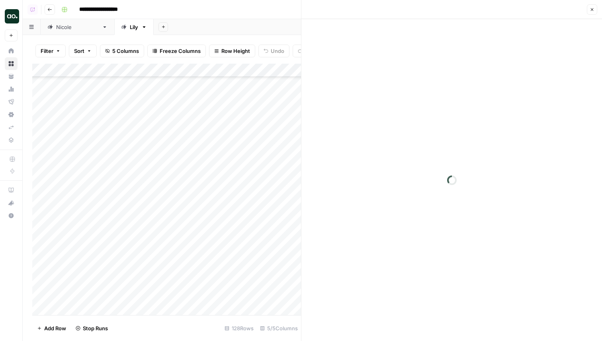
click at [281, 242] on div at bounding box center [300, 242] width 79 height 15
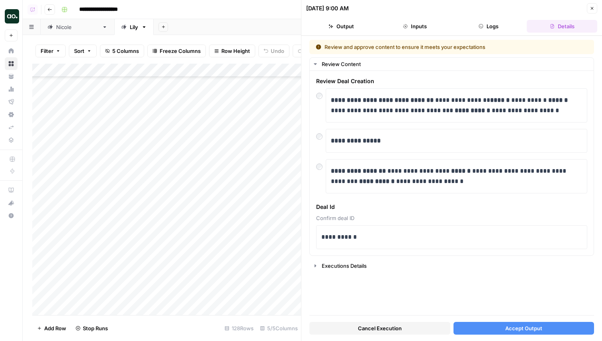
click at [499, 327] on button "Accept Output" at bounding box center [523, 328] width 141 height 13
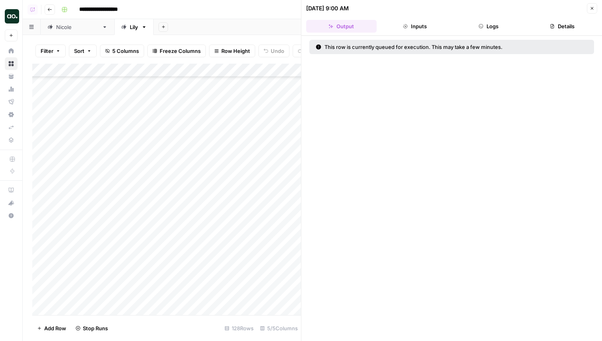
click at [282, 255] on div "Add Column" at bounding box center [166, 190] width 269 height 252
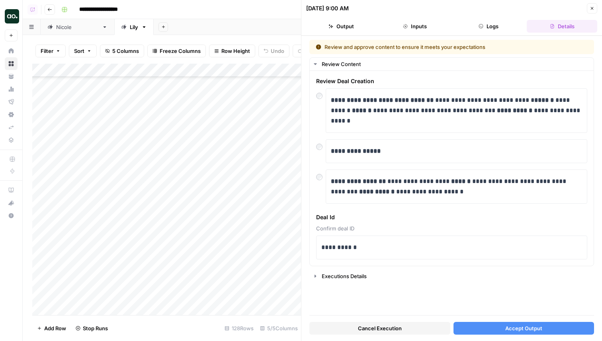
click at [491, 322] on button "Accept Output" at bounding box center [523, 328] width 141 height 13
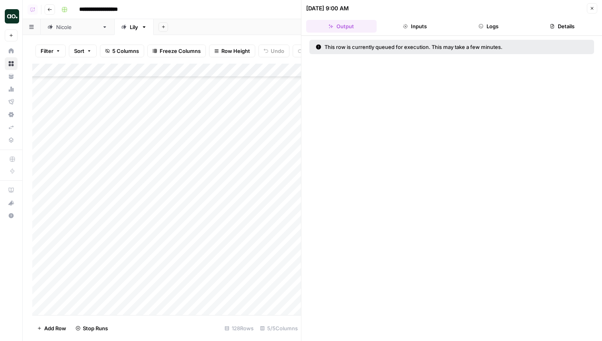
click at [287, 268] on div "Add Column" at bounding box center [166, 190] width 269 height 252
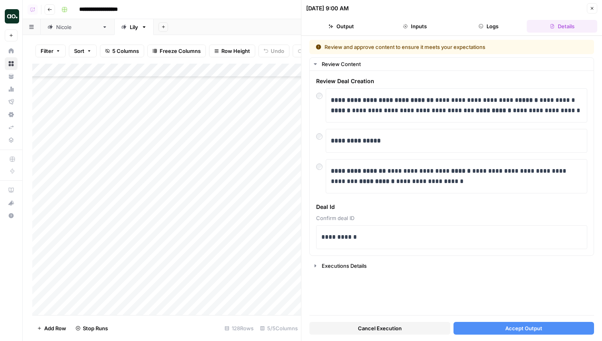
click at [500, 328] on button "Accept Output" at bounding box center [523, 328] width 141 height 13
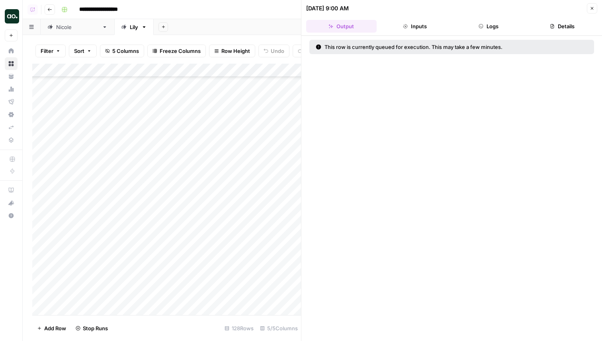
click at [294, 282] on div "Add Column" at bounding box center [166, 190] width 269 height 252
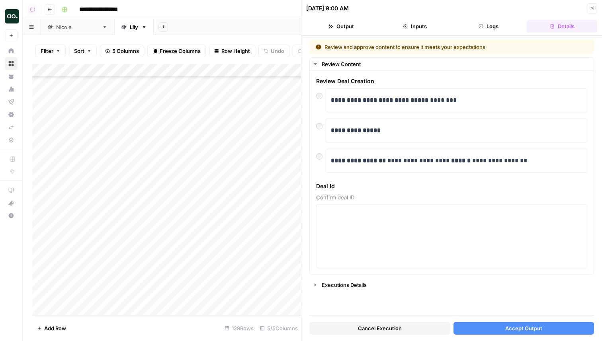
click at [501, 326] on button "Accept Output" at bounding box center [523, 328] width 141 height 13
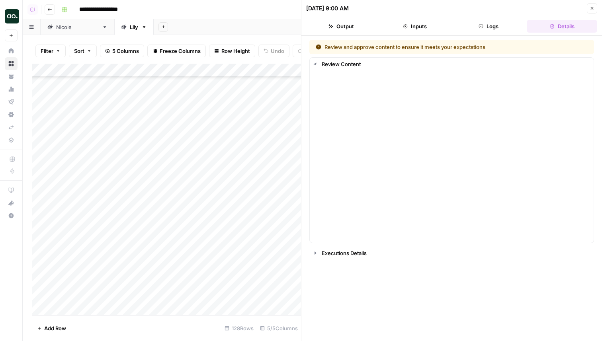
click at [275, 292] on div "Add Column" at bounding box center [166, 190] width 269 height 252
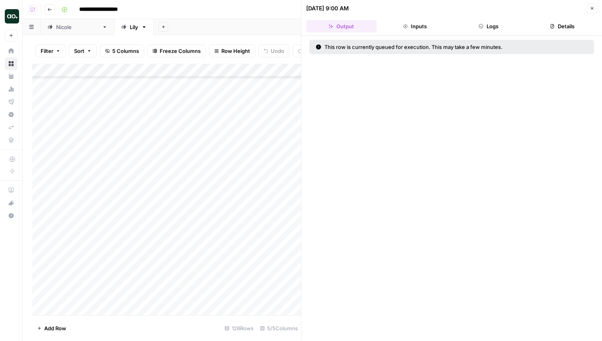
click at [275, 292] on div "Add Column" at bounding box center [166, 190] width 269 height 252
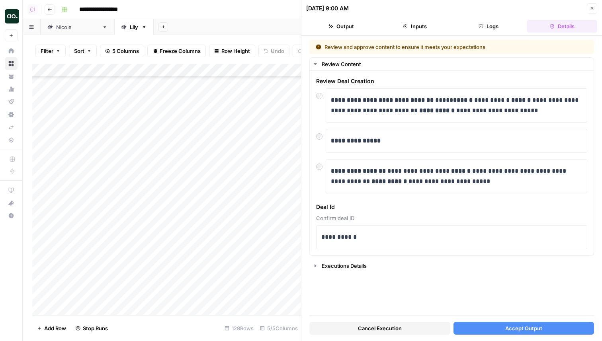
click at [494, 322] on button "Accept Output" at bounding box center [523, 328] width 141 height 13
click at [278, 313] on div "Add Column" at bounding box center [166, 190] width 269 height 252
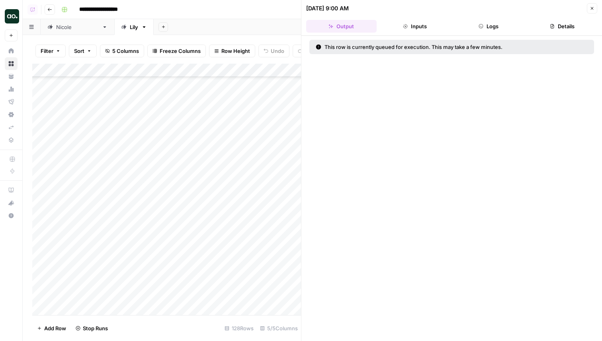
click at [278, 313] on div "Add Column" at bounding box center [166, 190] width 269 height 252
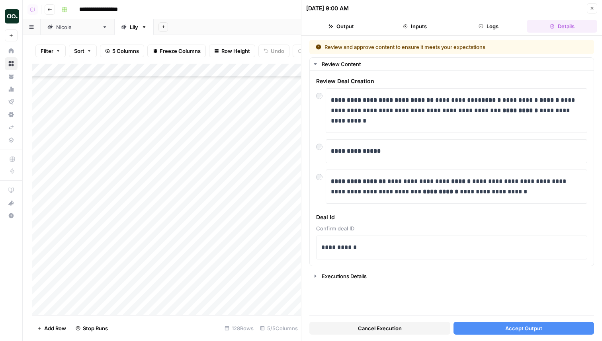
click at [507, 324] on span "Accept Output" at bounding box center [523, 328] width 37 height 8
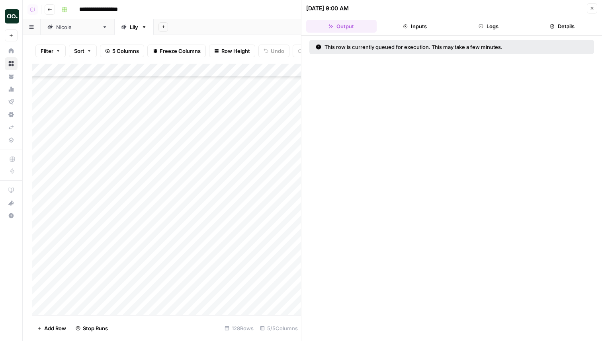
scroll to position [1226, 0]
click at [281, 183] on div "Add Column" at bounding box center [166, 190] width 269 height 252
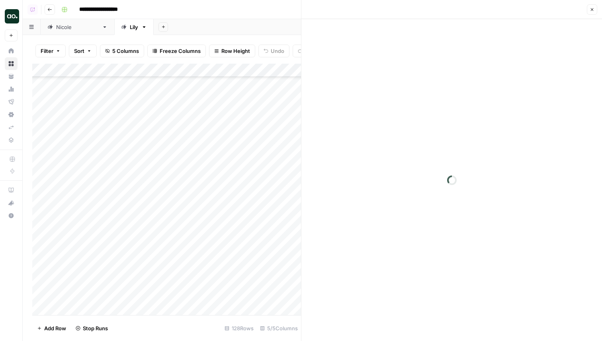
click at [284, 196] on div "Add Column" at bounding box center [166, 190] width 269 height 252
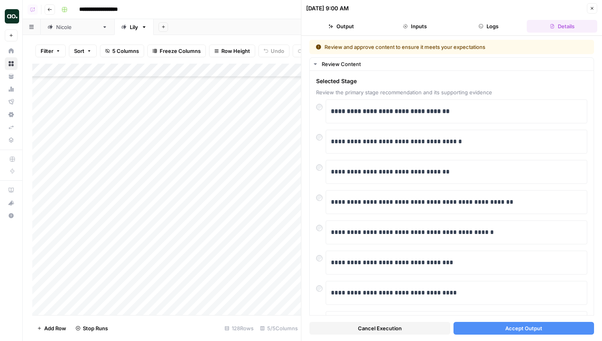
click at [507, 326] on span "Accept Output" at bounding box center [523, 328] width 37 height 8
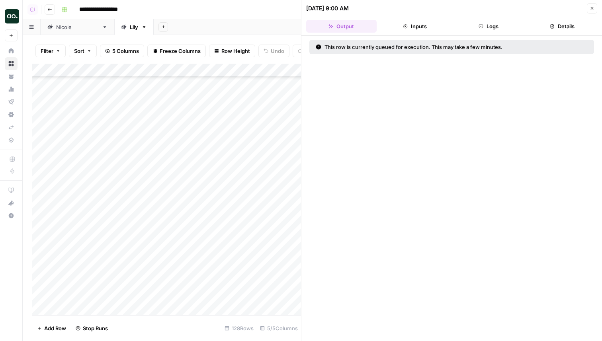
click at [289, 220] on div "Add Column" at bounding box center [166, 190] width 269 height 252
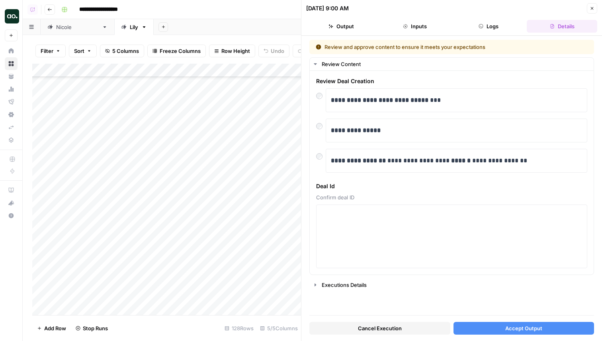
click at [474, 324] on button "Accept Output" at bounding box center [523, 328] width 141 height 13
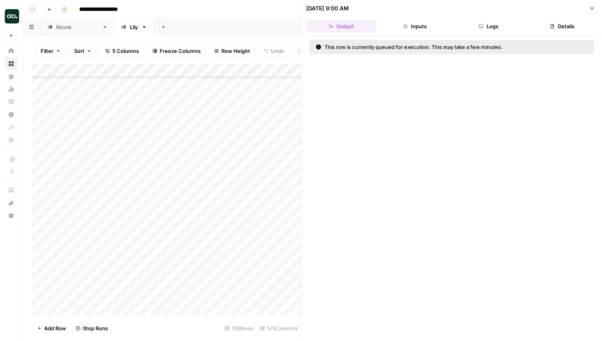
click at [285, 209] on div "Add Column" at bounding box center [166, 190] width 269 height 252
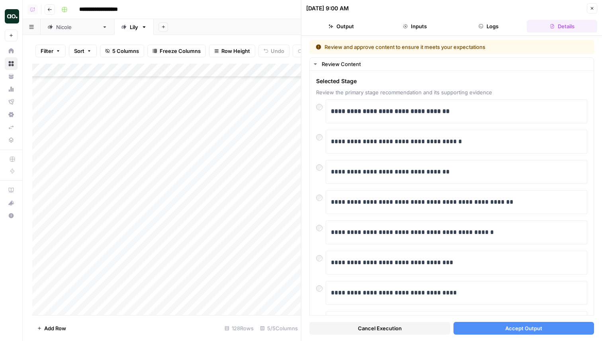
click at [506, 327] on span "Accept Output" at bounding box center [523, 328] width 37 height 8
click at [292, 238] on div "Add Column" at bounding box center [166, 190] width 269 height 252
click at [488, 328] on button "Accept Output" at bounding box center [523, 328] width 141 height 13
click at [271, 244] on div "Add Column" at bounding box center [166, 190] width 269 height 252
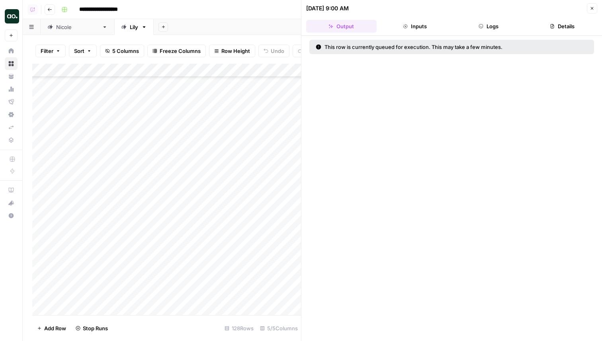
click at [271, 244] on div at bounding box center [300, 237] width 79 height 15
click at [278, 249] on div "Add Column" at bounding box center [166, 190] width 269 height 252
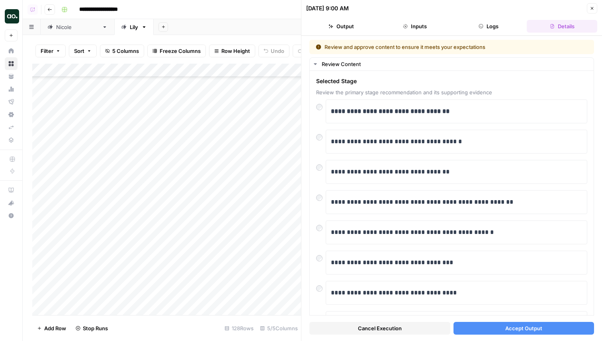
click at [476, 335] on div "Cancel Execution Accept Output" at bounding box center [451, 326] width 285 height 21
click at [475, 329] on button "Accept Output" at bounding box center [523, 328] width 141 height 13
click at [278, 266] on div "Add Column" at bounding box center [166, 190] width 269 height 252
click at [527, 336] on div "Cancel Execution Accept Output" at bounding box center [451, 326] width 285 height 21
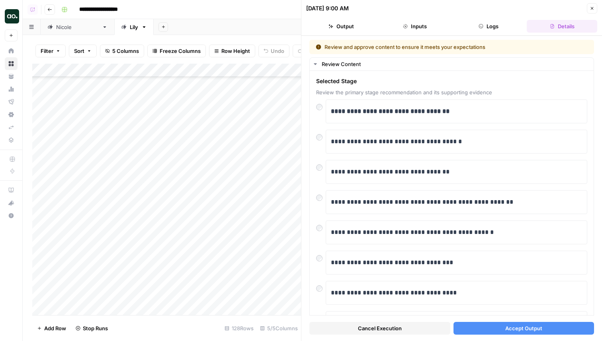
click at [526, 333] on button "Accept Output" at bounding box center [523, 328] width 141 height 13
click at [283, 279] on div "Add Column" at bounding box center [166, 190] width 269 height 252
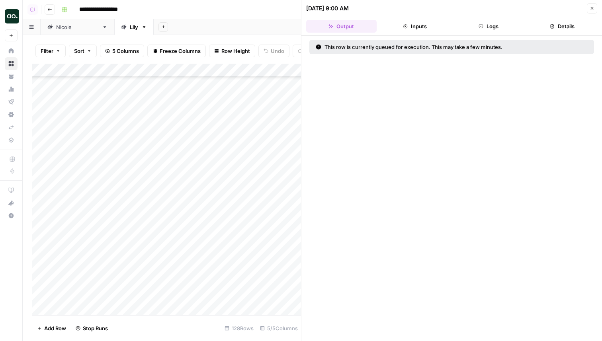
click at [283, 279] on div "Add Column" at bounding box center [166, 190] width 269 height 252
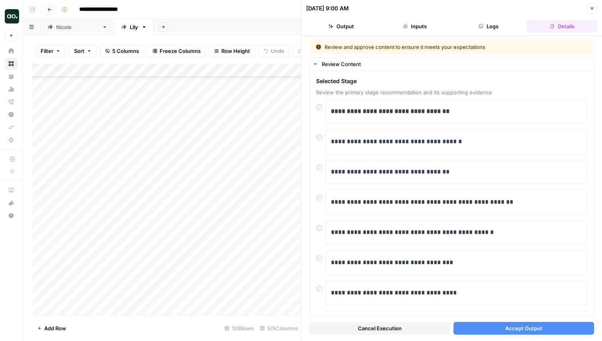
click at [513, 330] on span "Accept Output" at bounding box center [523, 328] width 37 height 8
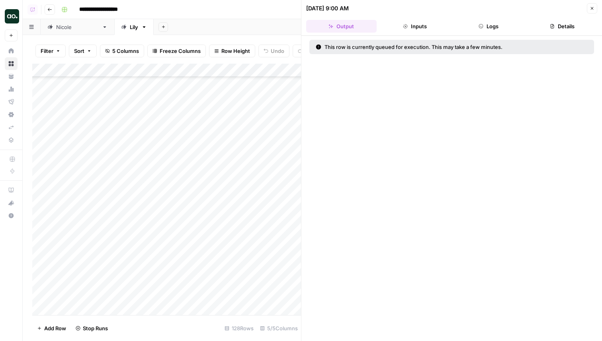
scroll to position [1507, 0]
click at [282, 191] on div "Add Column" at bounding box center [166, 190] width 269 height 252
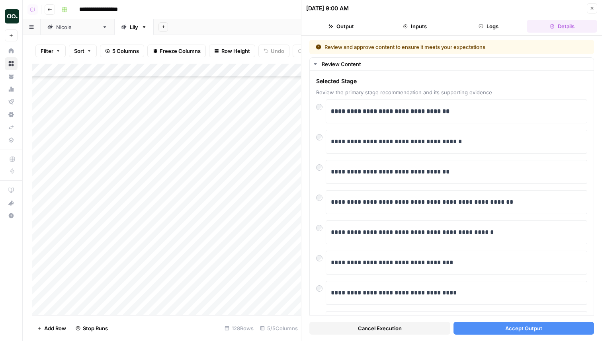
click at [505, 330] on span "Accept Output" at bounding box center [523, 328] width 37 height 8
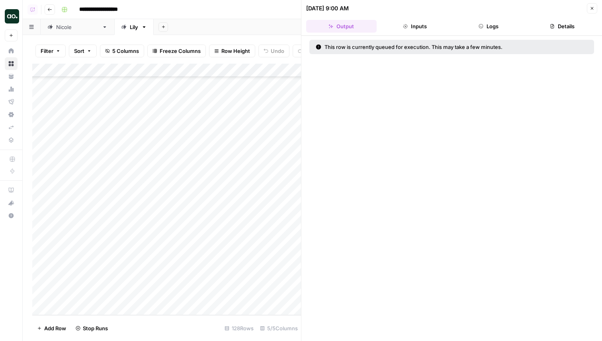
click at [272, 179] on div "Add Column" at bounding box center [166, 190] width 269 height 252
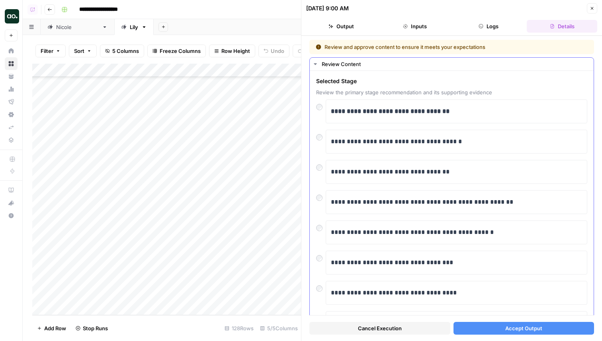
click at [514, 313] on div "**********" at bounding box center [456, 323] width 261 height 24
click at [511, 334] on button "Accept Output" at bounding box center [523, 328] width 141 height 13
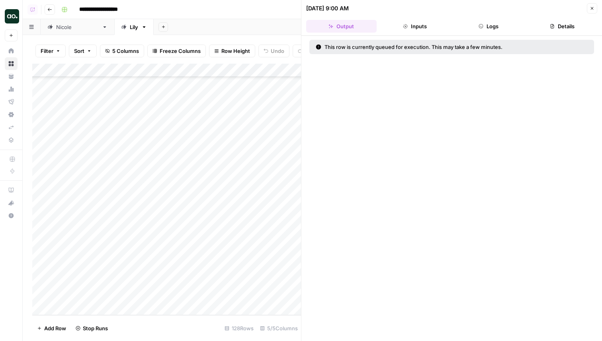
click at [286, 151] on div "Add Column" at bounding box center [166, 190] width 269 height 252
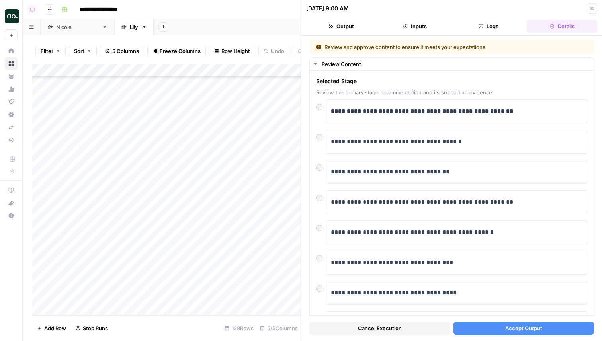
click at [495, 326] on button "Accept Output" at bounding box center [523, 328] width 141 height 13
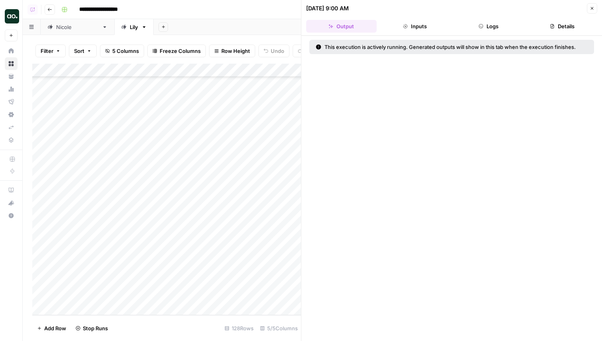
click at [491, 323] on div "This execution is actively running. Generated outputs will show in this tab whe…" at bounding box center [451, 188] width 300 height 305
click at [280, 164] on div "Add Column" at bounding box center [166, 190] width 269 height 252
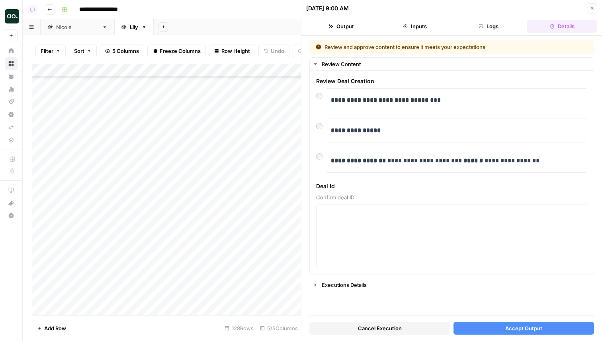
click at [506, 327] on span "Accept Output" at bounding box center [523, 328] width 37 height 8
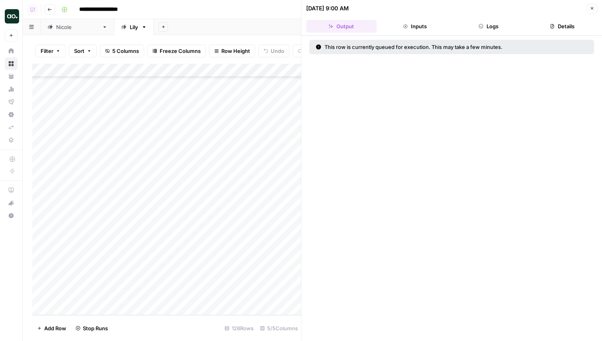
click at [278, 134] on div "Add Column" at bounding box center [166, 190] width 269 height 252
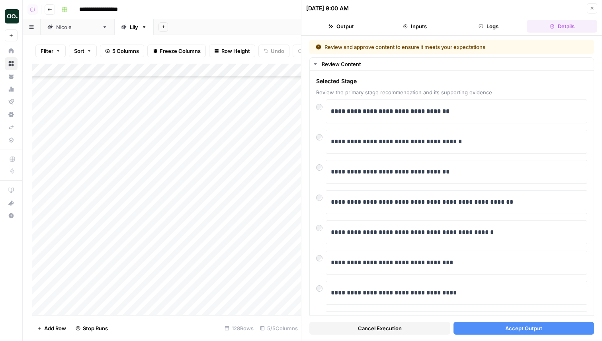
click at [510, 325] on span "Accept Output" at bounding box center [523, 328] width 37 height 8
click at [280, 118] on div "Add Column" at bounding box center [166, 190] width 269 height 252
click at [529, 336] on div "Cancel Execution Accept Output" at bounding box center [451, 326] width 285 height 21
click at [531, 332] on span "Accept Output" at bounding box center [523, 328] width 37 height 8
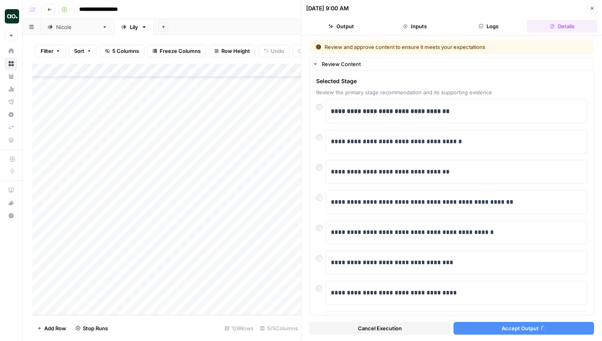
click at [285, 99] on div "Add Column" at bounding box center [166, 190] width 269 height 252
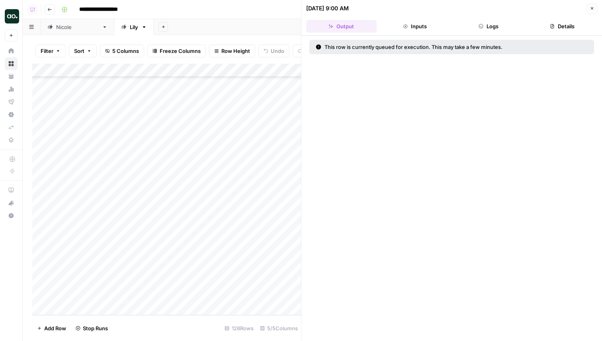
click at [285, 99] on div "Add Column" at bounding box center [166, 190] width 269 height 252
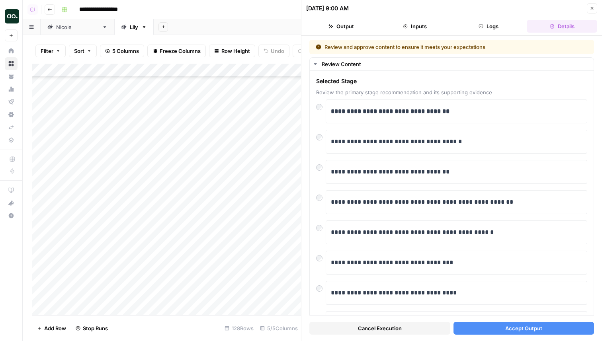
click at [544, 331] on button "Accept Output" at bounding box center [523, 328] width 141 height 13
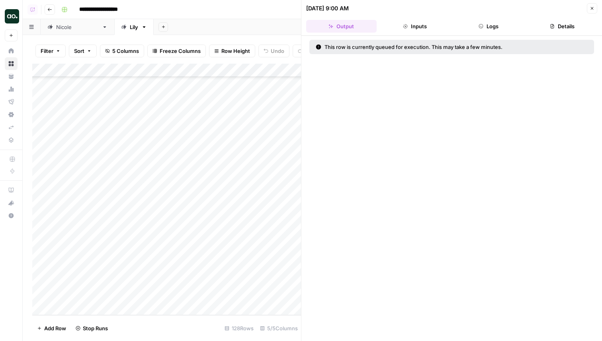
click at [281, 85] on div "Add Column" at bounding box center [166, 190] width 269 height 252
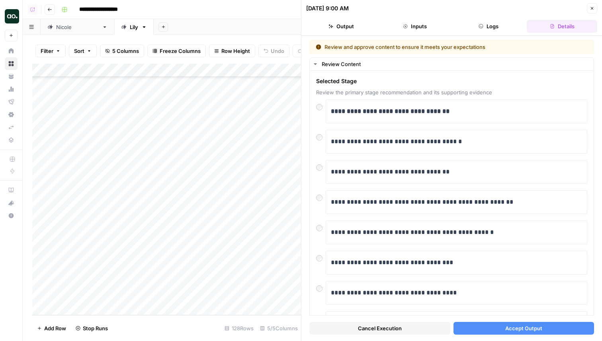
click at [526, 320] on div "Cancel Execution Accept Output" at bounding box center [451, 326] width 285 height 21
click at [535, 328] on span "Accept Output" at bounding box center [523, 328] width 37 height 8
click at [278, 86] on div "Add Column" at bounding box center [166, 190] width 269 height 252
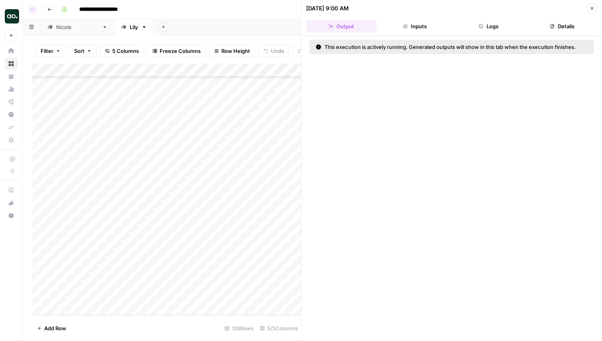
click at [283, 91] on div "Add Column" at bounding box center [166, 190] width 269 height 252
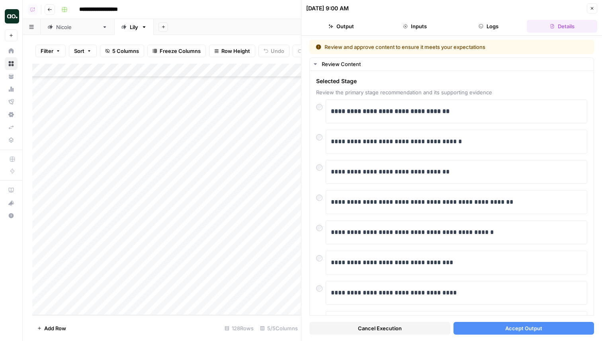
click at [528, 326] on span "Accept Output" at bounding box center [523, 328] width 37 height 8
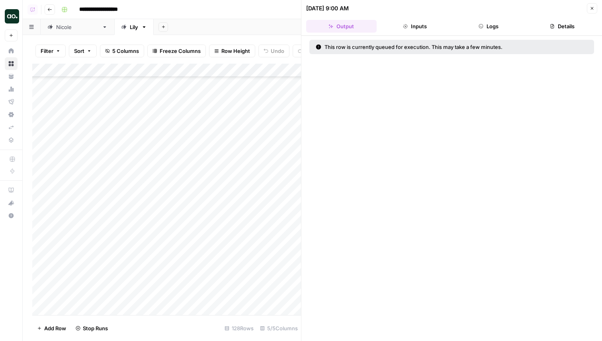
scroll to position [1320, 2]
click at [284, 198] on div "Add Column" at bounding box center [166, 190] width 269 height 252
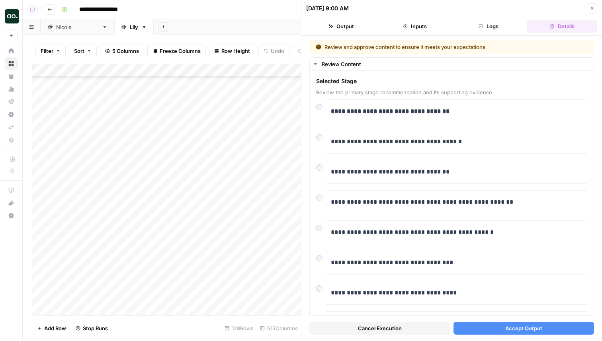
click at [477, 327] on button "Accept Output" at bounding box center [523, 328] width 141 height 13
click at [279, 211] on div "Add Column" at bounding box center [166, 190] width 269 height 252
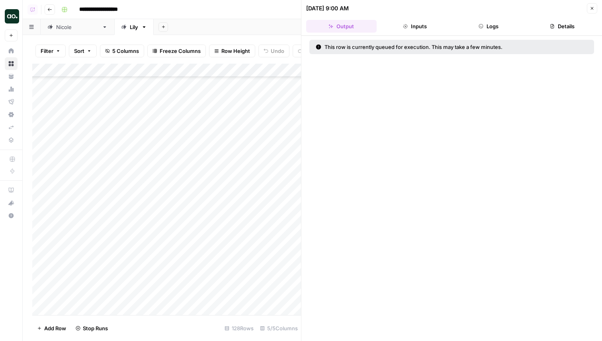
click at [279, 211] on div "Add Column" at bounding box center [166, 190] width 269 height 252
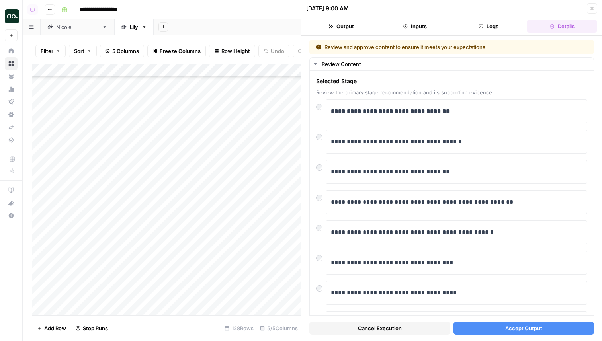
click at [501, 337] on div "**********" at bounding box center [451, 188] width 300 height 305
click at [501, 327] on button "Accept Output" at bounding box center [523, 328] width 141 height 13
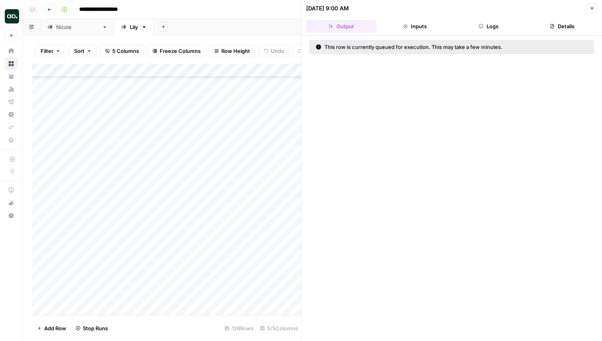
click at [283, 228] on div "Add Column" at bounding box center [166, 190] width 269 height 252
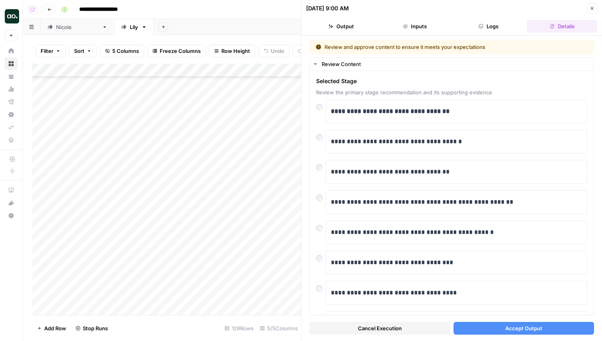
click at [502, 326] on button "Accept Output" at bounding box center [523, 328] width 141 height 13
click at [266, 242] on div "Add Column" at bounding box center [166, 190] width 269 height 252
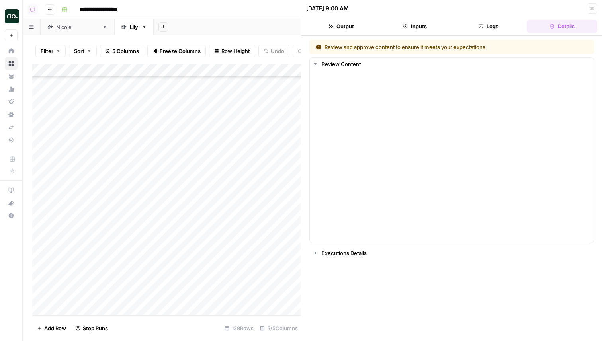
click at [266, 242] on div "Add Column" at bounding box center [166, 190] width 269 height 252
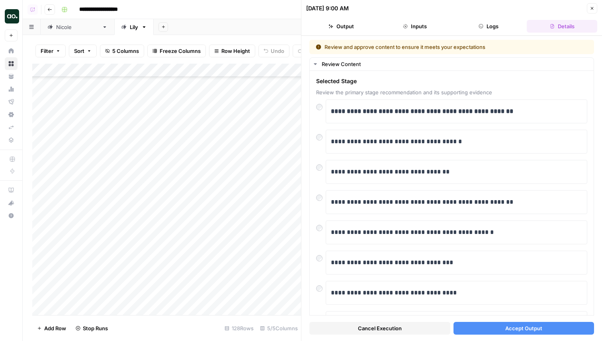
click at [513, 332] on span "Accept Output" at bounding box center [523, 328] width 37 height 8
click at [288, 256] on div "Add Column" at bounding box center [166, 190] width 269 height 252
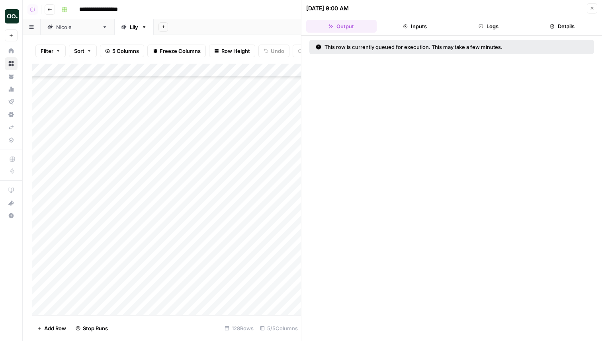
click at [288, 256] on div "Add Column" at bounding box center [166, 190] width 269 height 252
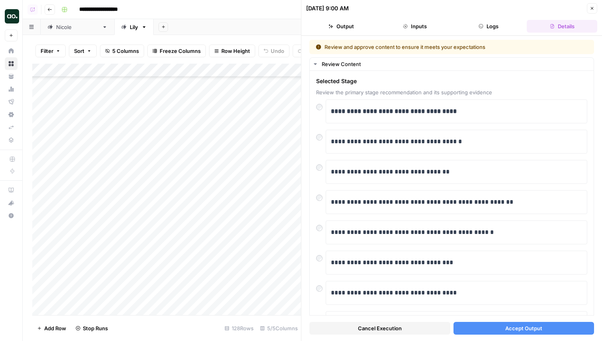
click at [511, 335] on div "Cancel Execution Accept Output" at bounding box center [451, 326] width 285 height 21
click at [524, 325] on span "Accept Output" at bounding box center [523, 328] width 37 height 8
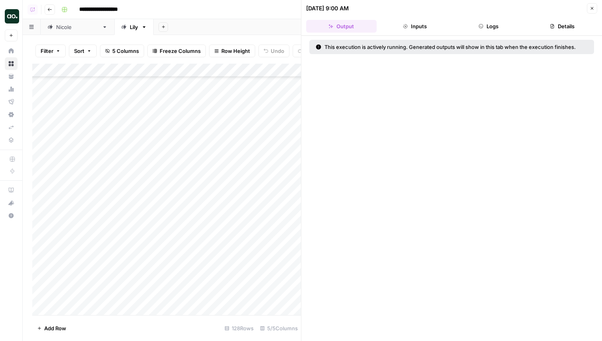
click at [590, 10] on icon "button" at bounding box center [591, 8] width 5 height 5
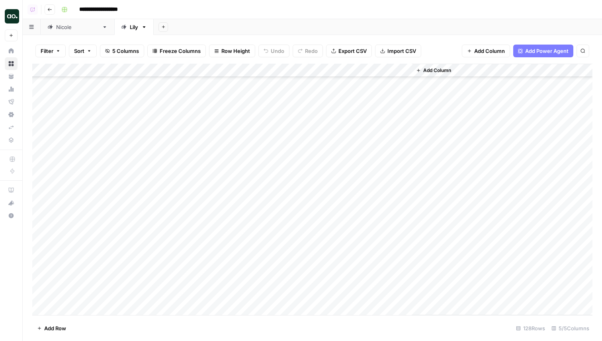
scroll to position [1507, 0]
click at [300, 160] on div "Add Column" at bounding box center [312, 190] width 560 height 252
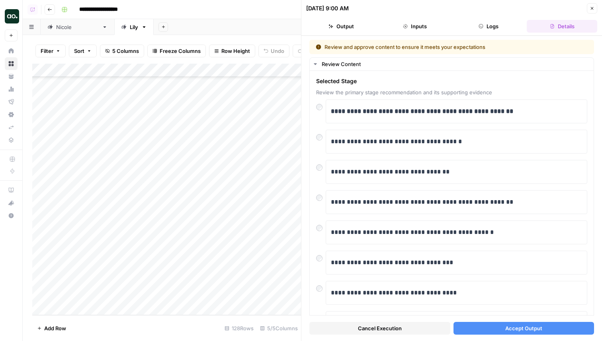
click at [562, 331] on button "Accept Output" at bounding box center [523, 328] width 141 height 13
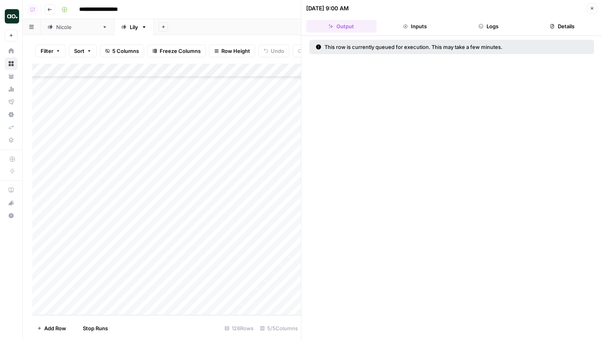
click at [283, 202] on div "Add Column" at bounding box center [166, 190] width 269 height 252
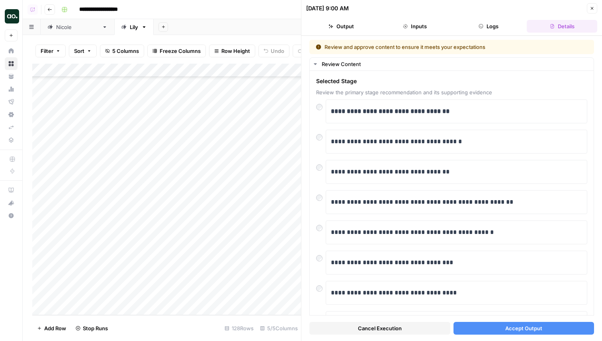
click at [510, 336] on div "Cancel Execution Accept Output" at bounding box center [451, 326] width 285 height 21
click at [510, 328] on span "Accept Output" at bounding box center [523, 328] width 37 height 8
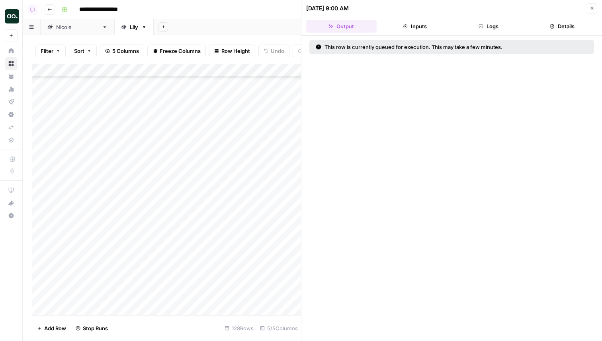
click at [287, 216] on div "Add Column" at bounding box center [166, 190] width 269 height 252
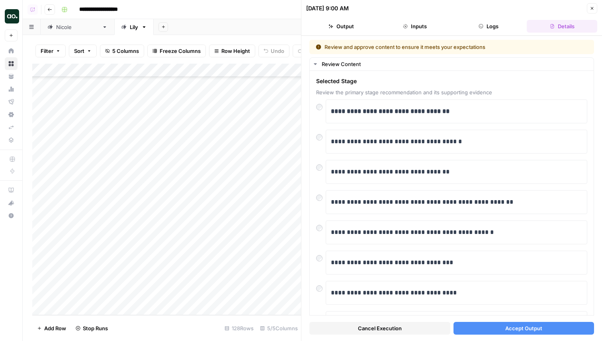
click at [505, 328] on button "Accept Output" at bounding box center [523, 328] width 141 height 13
click at [289, 225] on div "Add Column" at bounding box center [166, 190] width 269 height 252
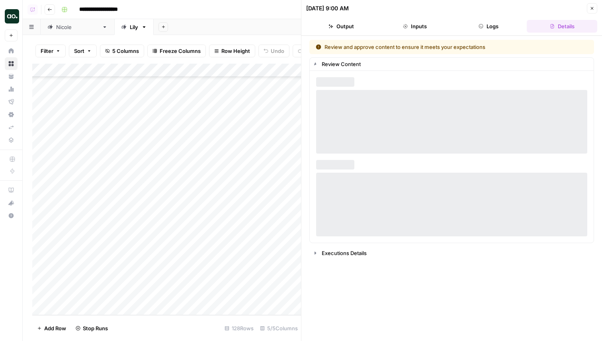
click at [289, 225] on div "Add Column" at bounding box center [166, 190] width 269 height 252
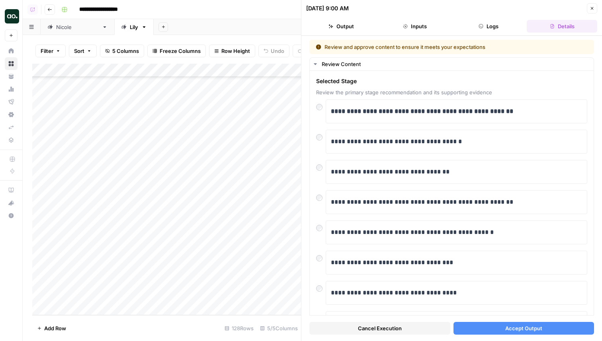
click at [501, 322] on button "Accept Output" at bounding box center [523, 328] width 141 height 13
click at [287, 238] on div "Add Column" at bounding box center [166, 190] width 269 height 252
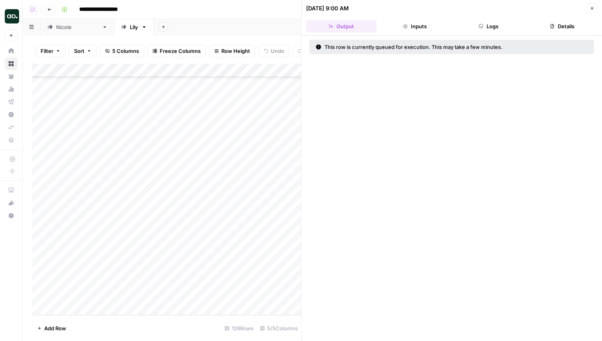
click at [287, 238] on div "Add Column" at bounding box center [166, 190] width 269 height 252
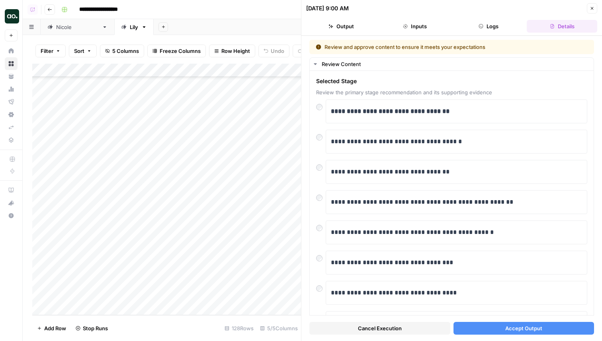
click at [487, 318] on div "Cancel Execution Accept Output" at bounding box center [451, 326] width 285 height 21
click at [489, 335] on div "Cancel Execution Accept Output" at bounding box center [451, 326] width 285 height 21
click at [274, 253] on div "Add Column" at bounding box center [166, 190] width 269 height 252
click at [507, 326] on span "Accept Output" at bounding box center [523, 328] width 37 height 8
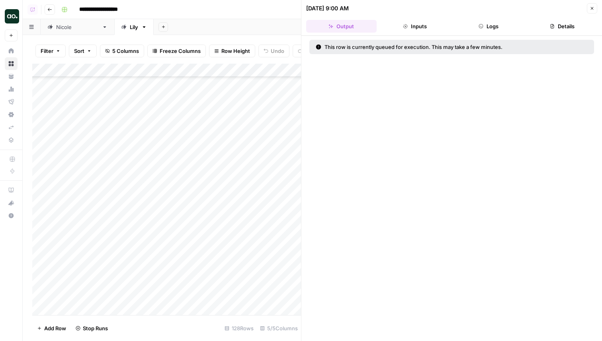
scroll to position [1166, 0]
click at [593, 10] on icon "button" at bounding box center [591, 8] width 5 height 5
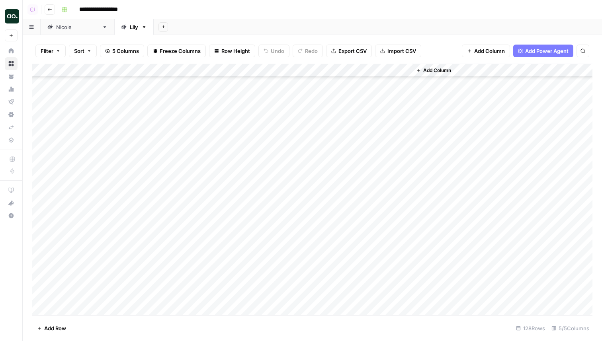
scroll to position [1507, 0]
click at [289, 238] on div "Add Column" at bounding box center [312, 190] width 560 height 252
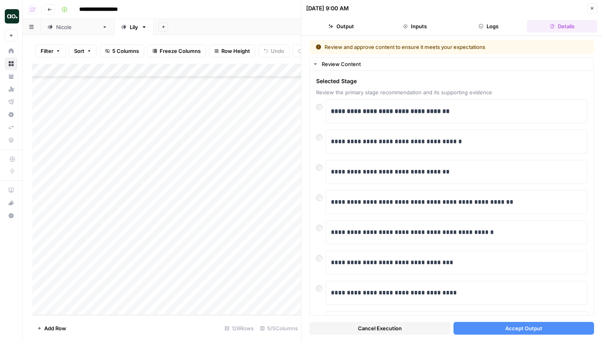
click at [536, 328] on span "Accept Output" at bounding box center [523, 328] width 37 height 8
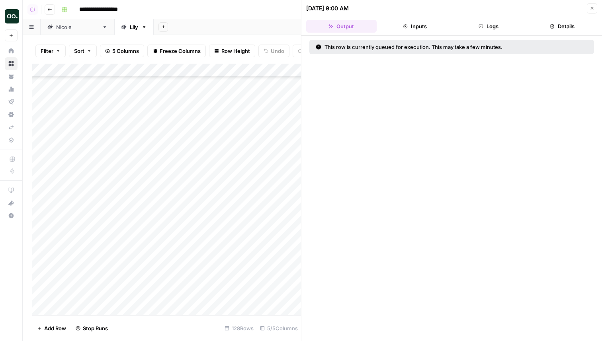
scroll to position [1212, 0]
click at [277, 238] on div "Add Column" at bounding box center [166, 190] width 269 height 252
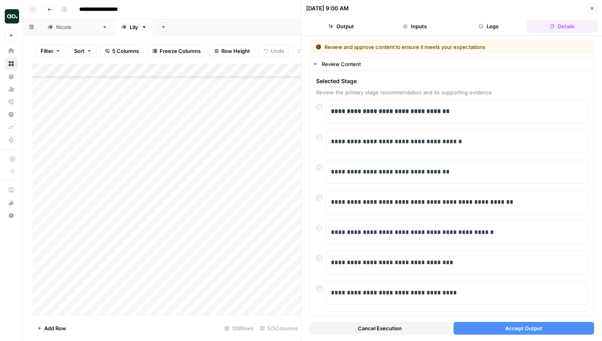
click at [540, 327] on span "Accept Output" at bounding box center [523, 328] width 37 height 8
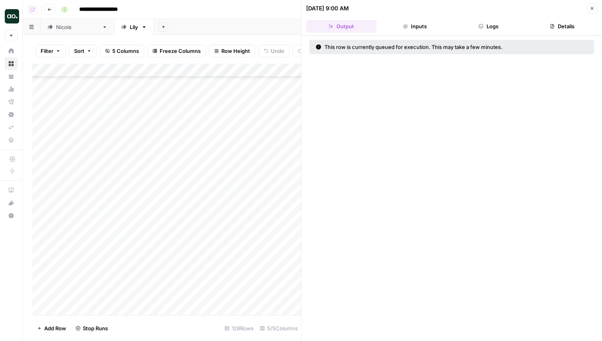
click at [289, 205] on div "Add Column" at bounding box center [166, 190] width 269 height 252
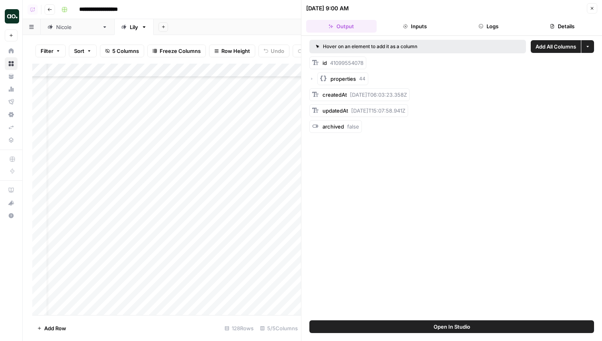
scroll to position [1507, 16]
drag, startPoint x: 303, startPoint y: 243, endPoint x: 508, endPoint y: 236, distance: 205.1
click at [588, 10] on button "Close" at bounding box center [592, 8] width 10 height 10
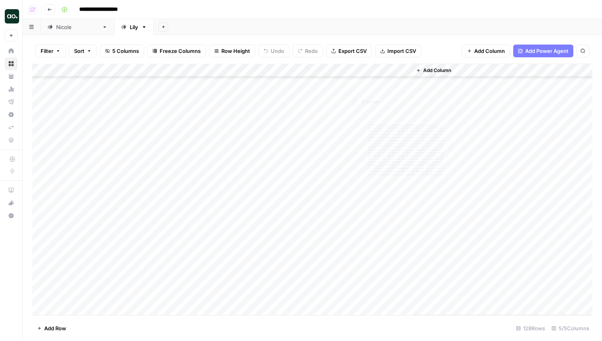
scroll to position [1507, 0]
